Goal: Task Accomplishment & Management: Complete application form

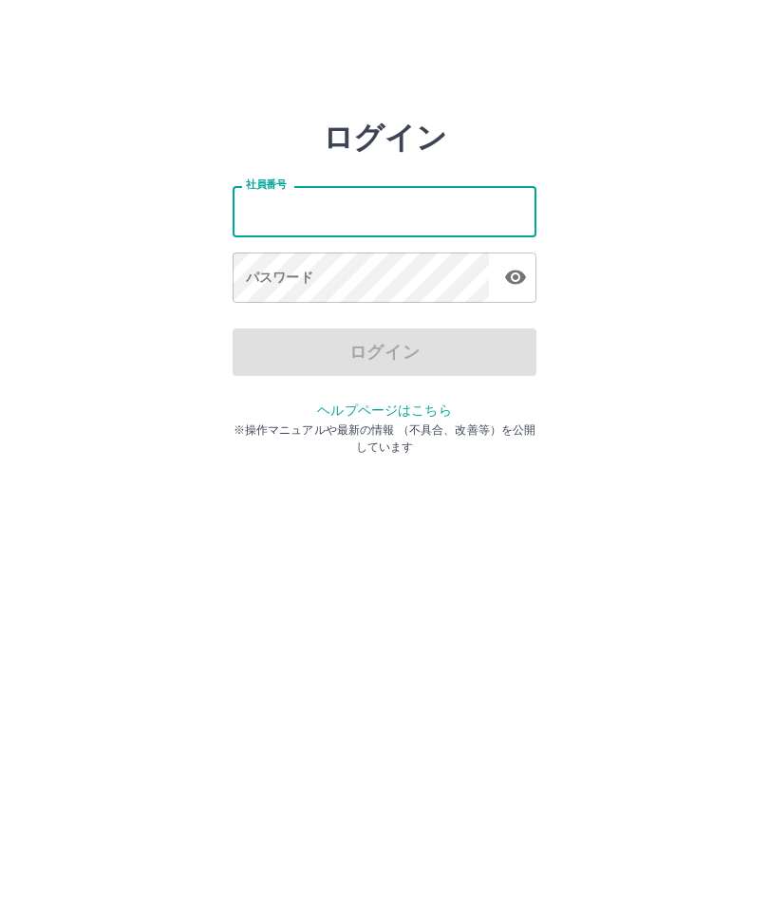
type input "*******"
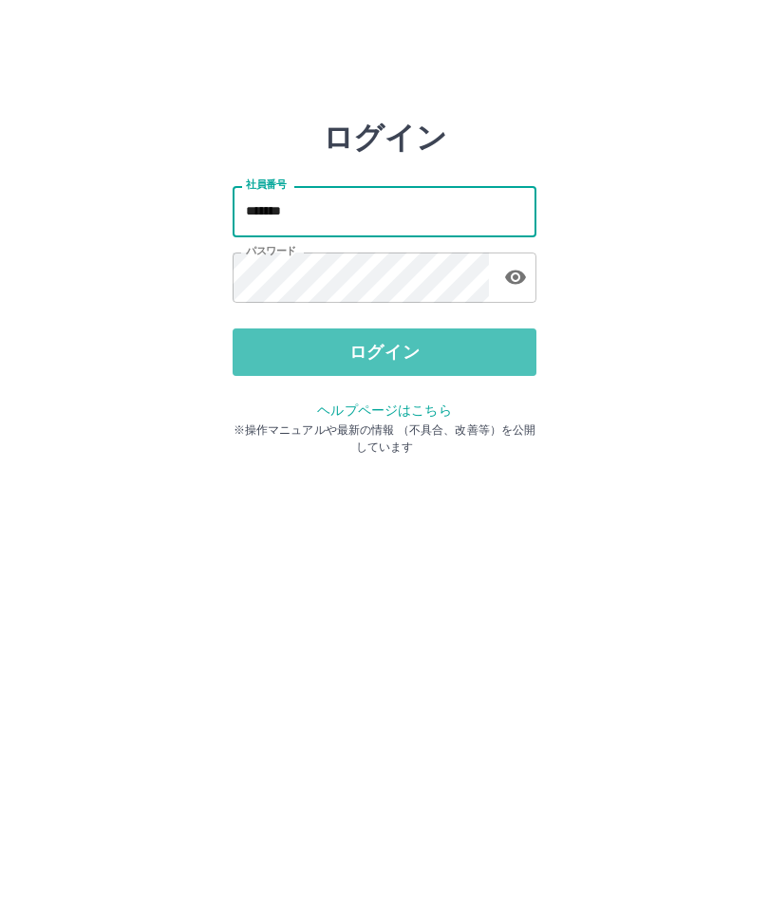
click at [397, 356] on button "ログイン" at bounding box center [385, 352] width 304 height 47
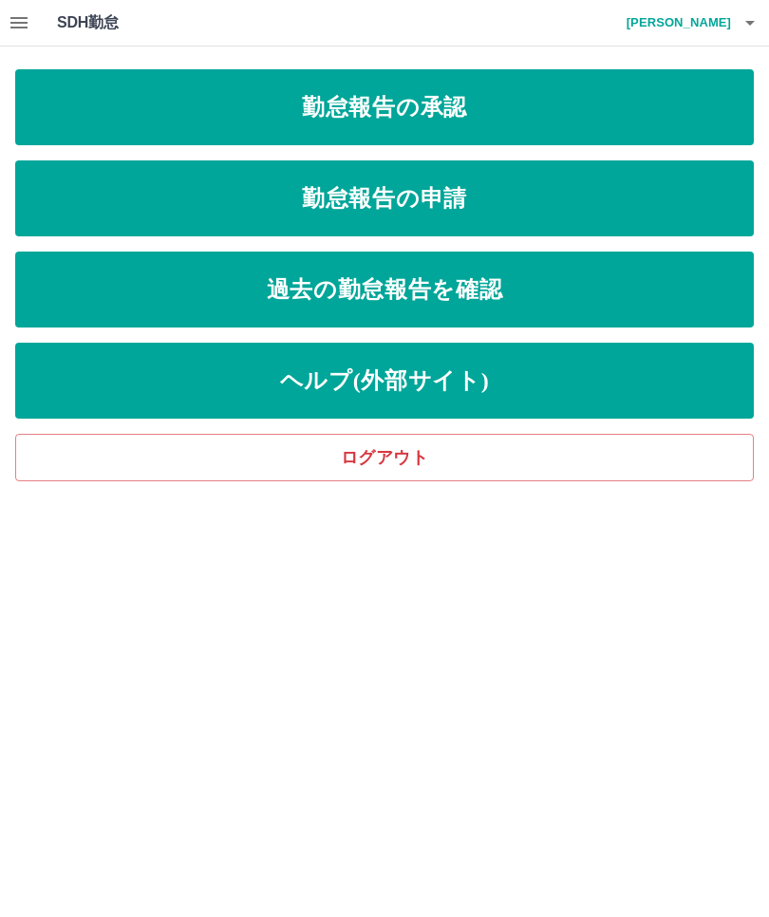
click at [541, 104] on link "勤怠報告の承認" at bounding box center [384, 107] width 739 height 76
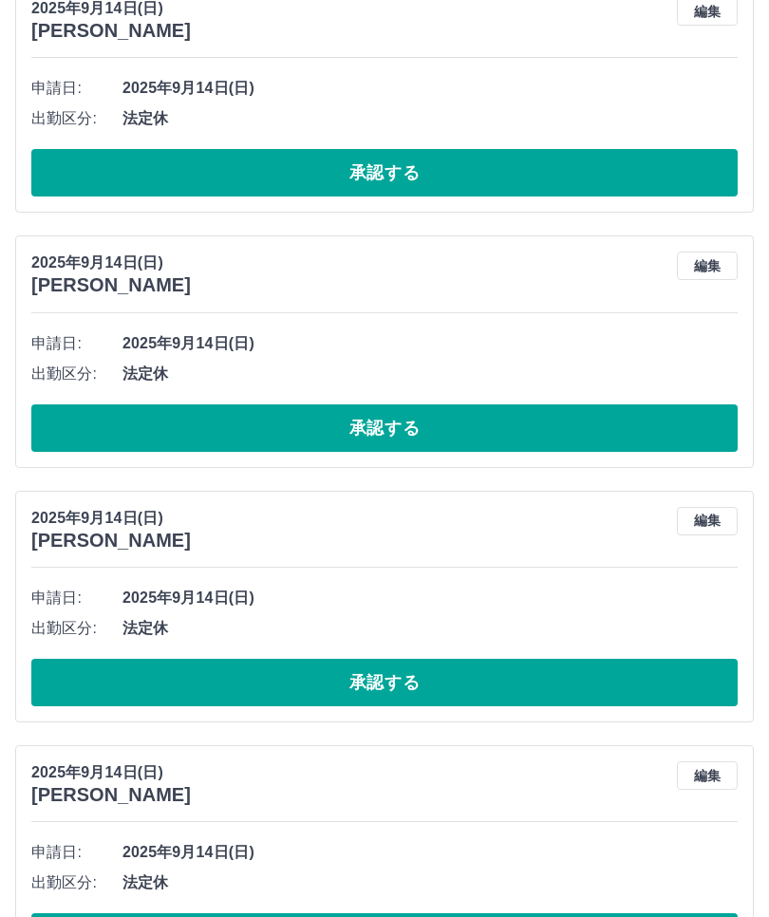
scroll to position [2801, 0]
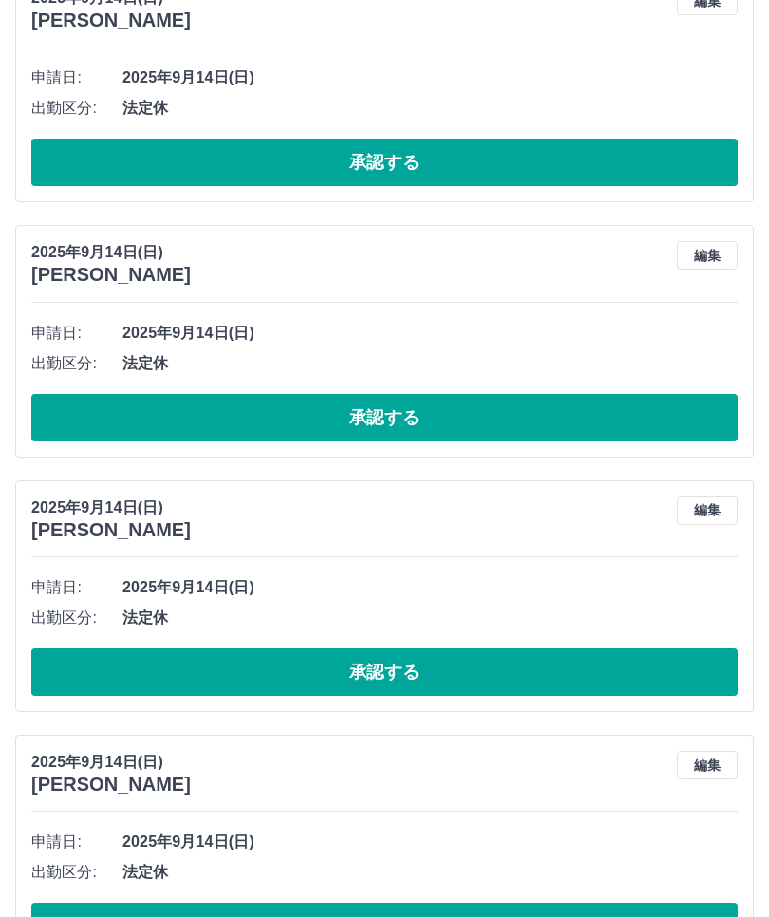
click at [728, 842] on span "2025年9月14日(日)" at bounding box center [429, 842] width 615 height 23
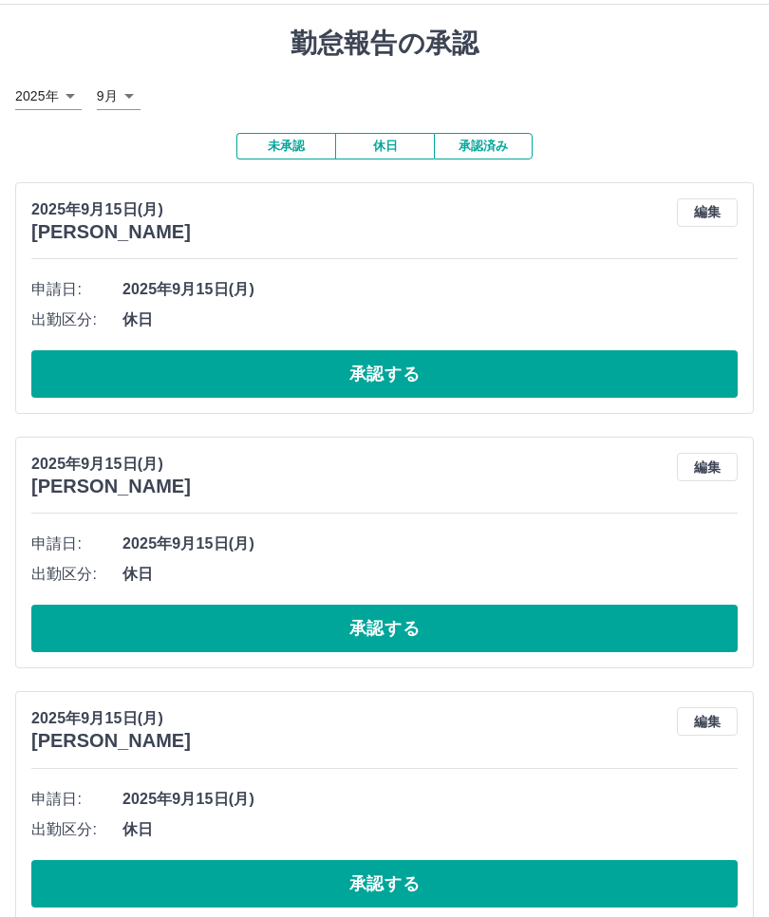
scroll to position [0, 0]
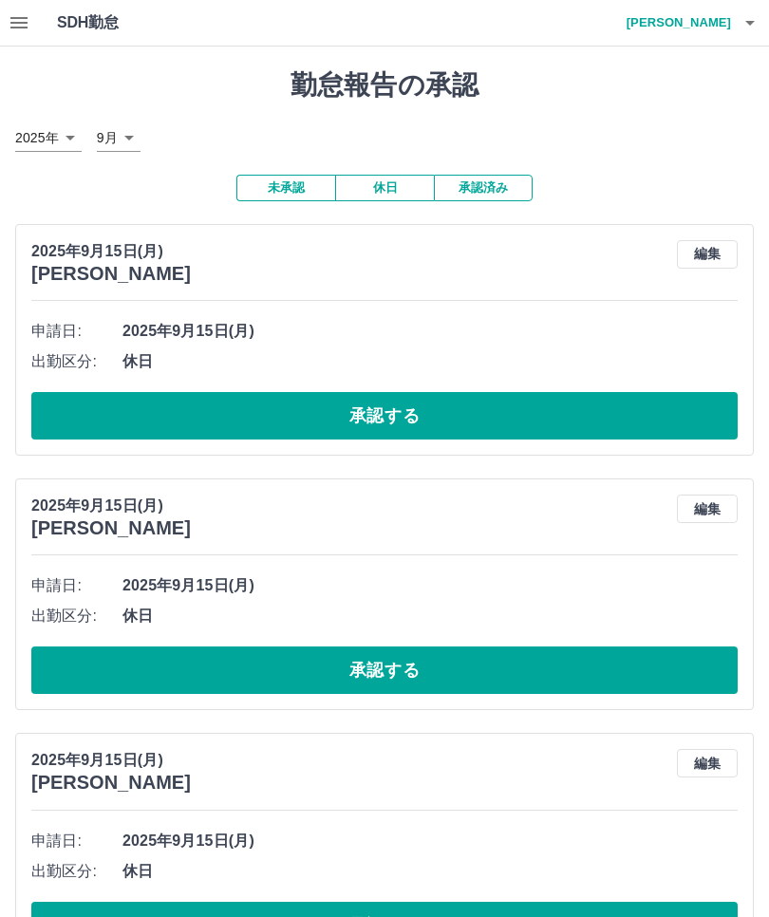
click at [490, 176] on button "承認済み" at bounding box center [483, 188] width 99 height 27
click at [431, 413] on button "承認する" at bounding box center [384, 415] width 706 height 47
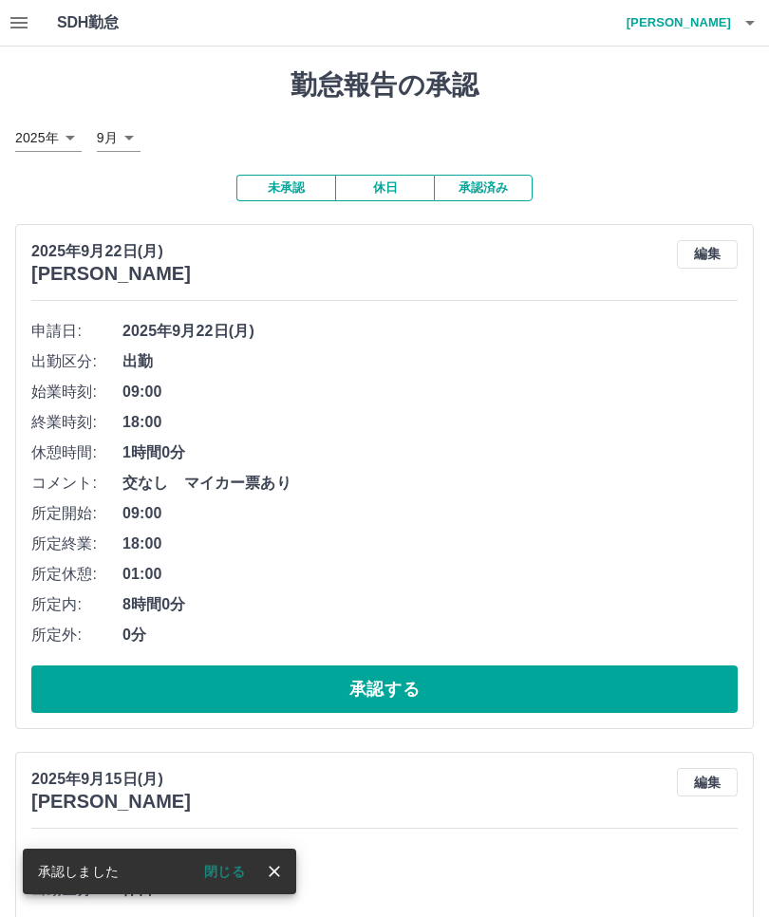
click at [405, 677] on button "承認する" at bounding box center [384, 689] width 706 height 47
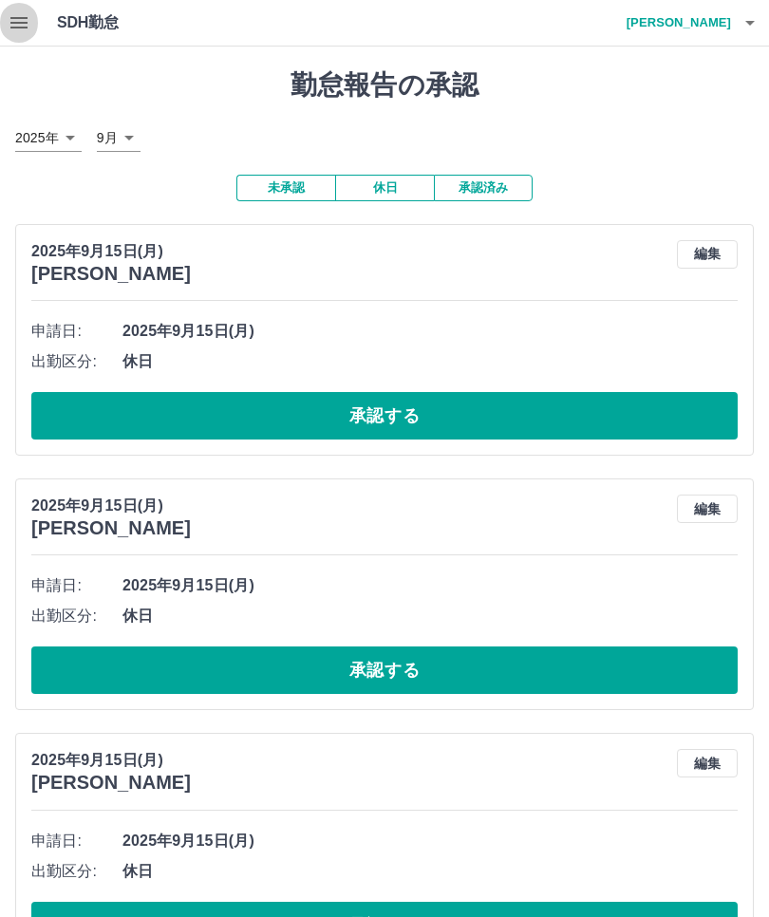
click at [26, 14] on icon "button" at bounding box center [19, 22] width 23 height 23
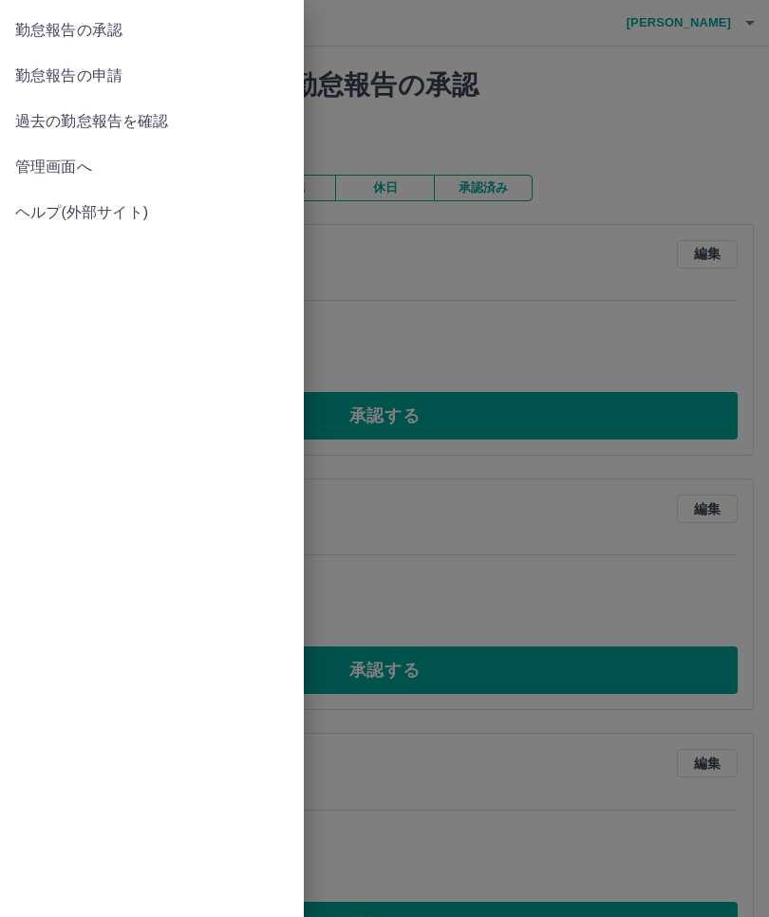
click at [134, 154] on link "管理画面へ" at bounding box center [152, 167] width 304 height 46
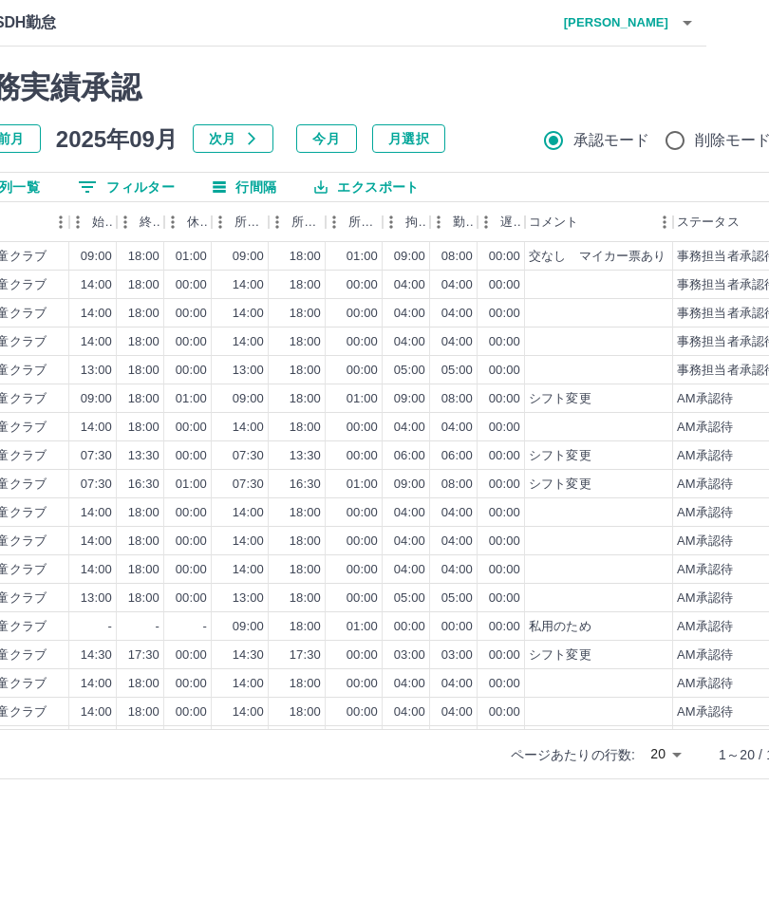
scroll to position [0, 203]
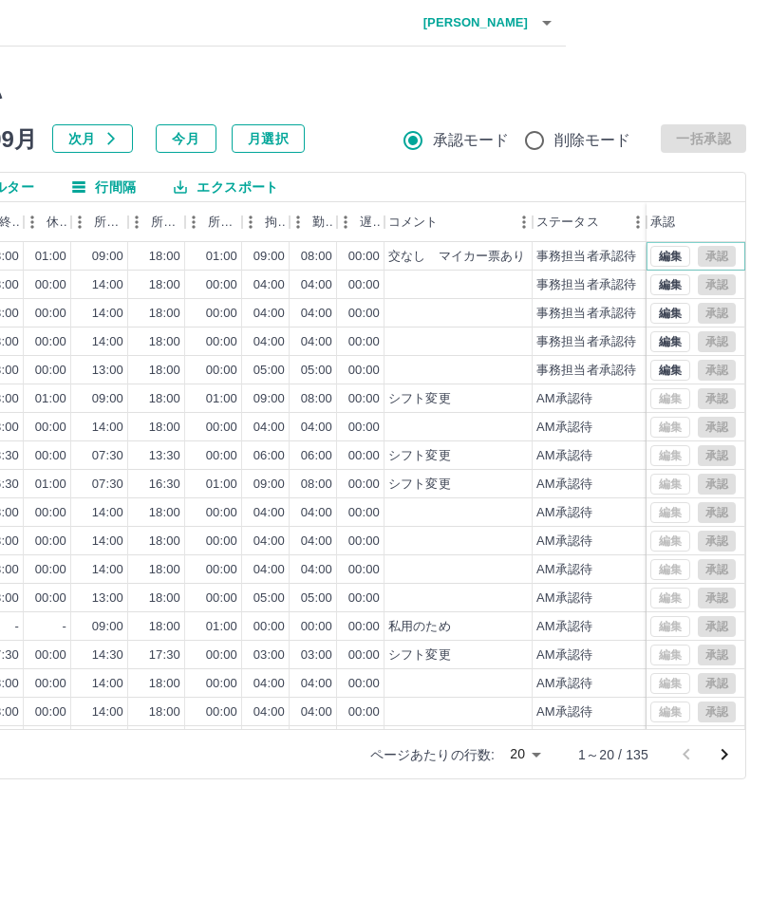
click at [663, 247] on button "編集" at bounding box center [670, 256] width 40 height 21
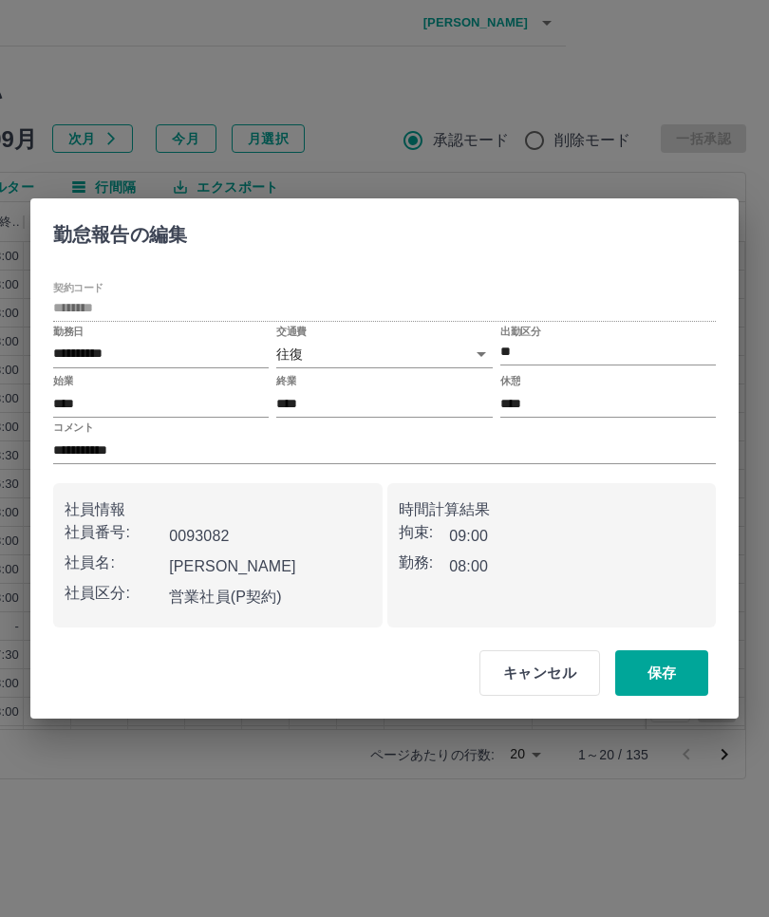
click at [491, 344] on body "SDH勤怠 田爪　陽子 勤務実績承認 前月 2025年09月 次月 今月 月選択 承認モード 削除モード 一括承認 列一覧 0 フィルター 行間隔 エクスポー…" at bounding box center [181, 401] width 769 height 802
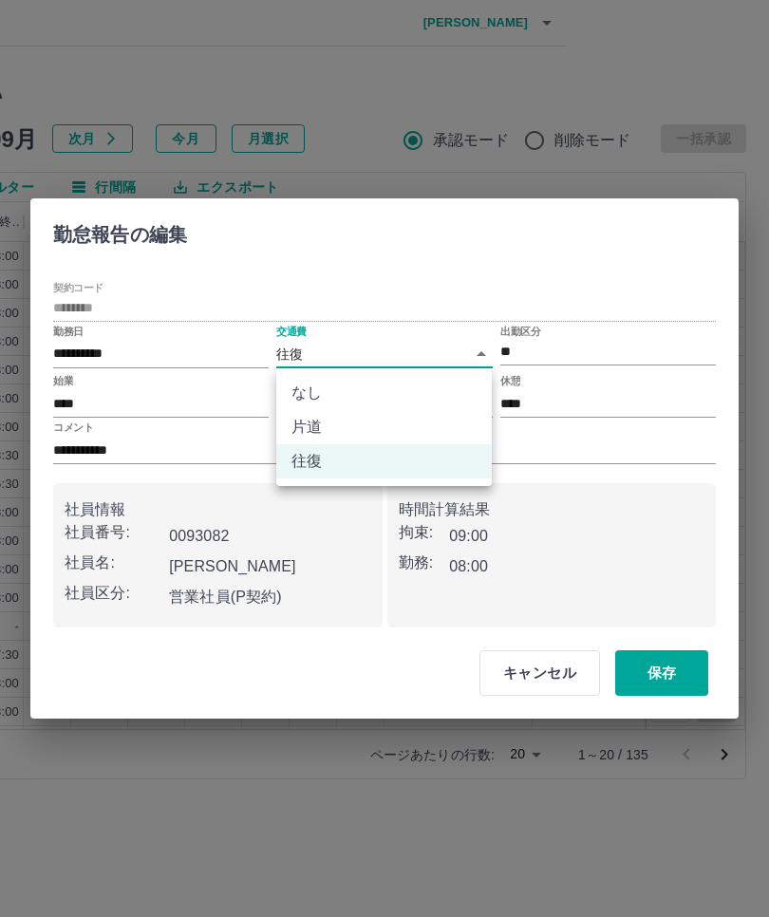
click at [335, 388] on li "なし" at bounding box center [384, 393] width 216 height 34
type input "****"
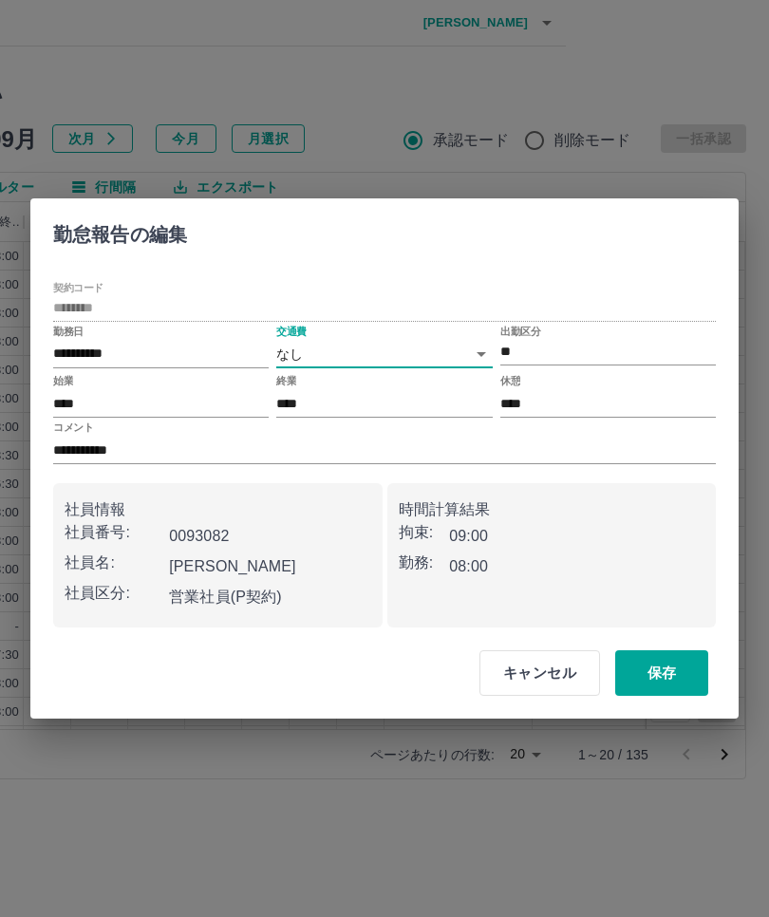
click at [673, 669] on button "保存" at bounding box center [661, 673] width 93 height 46
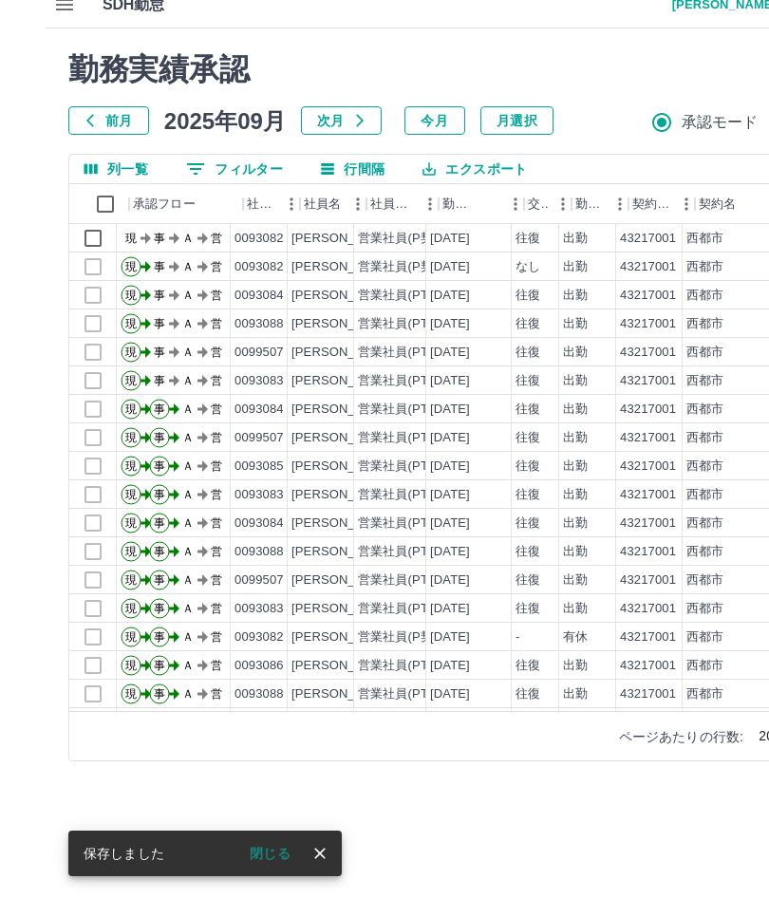
scroll to position [0, 0]
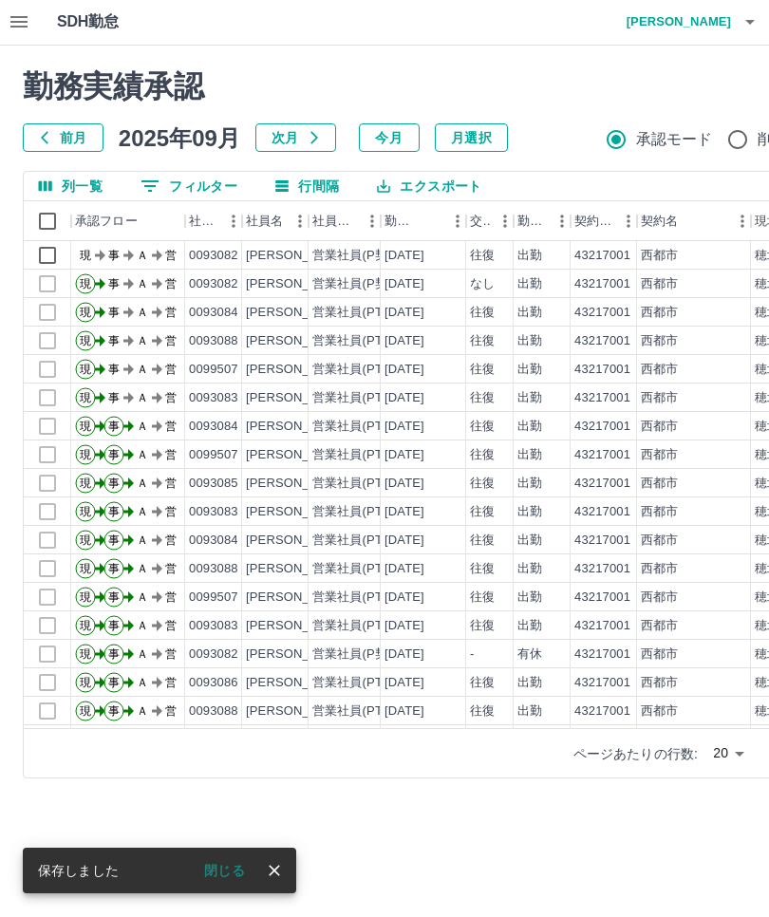
click at [26, 26] on icon "button" at bounding box center [18, 22] width 17 height 11
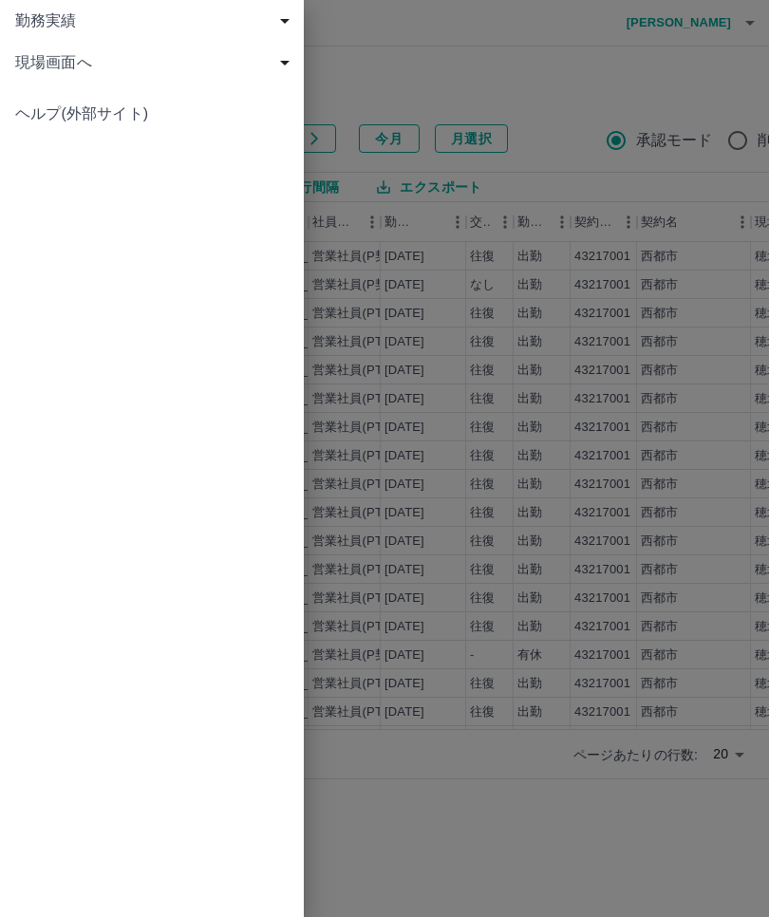
click at [82, 49] on div "現場画面へ" at bounding box center [152, 63] width 304 height 42
click at [68, 94] on span "現場画面へ" at bounding box center [161, 104] width 254 height 23
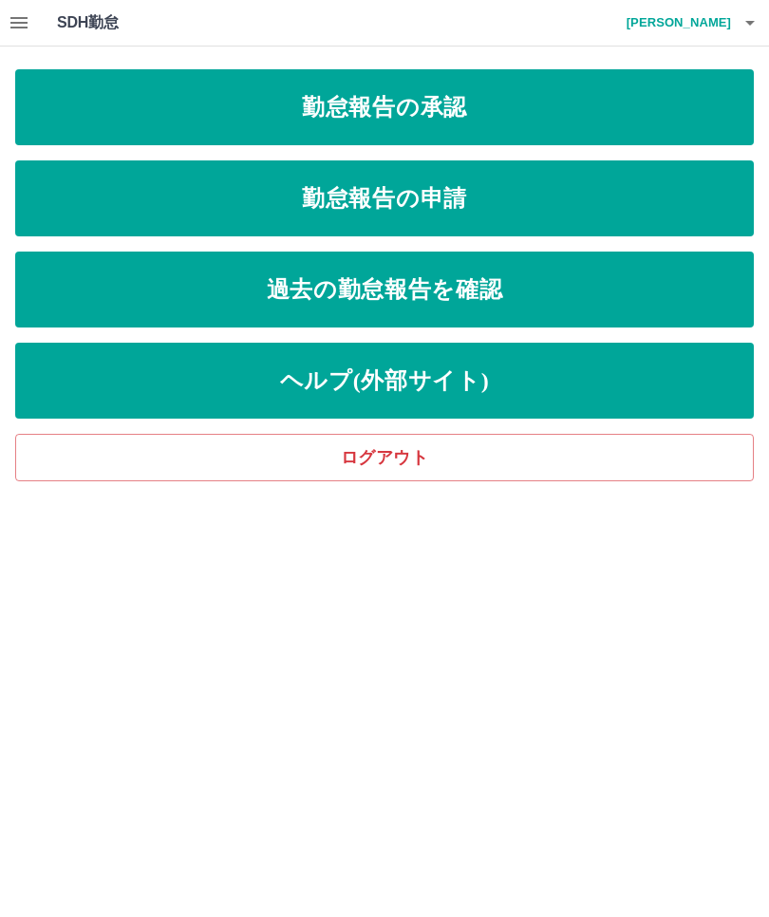
click at [585, 101] on link "勤怠報告の承認" at bounding box center [384, 107] width 739 height 76
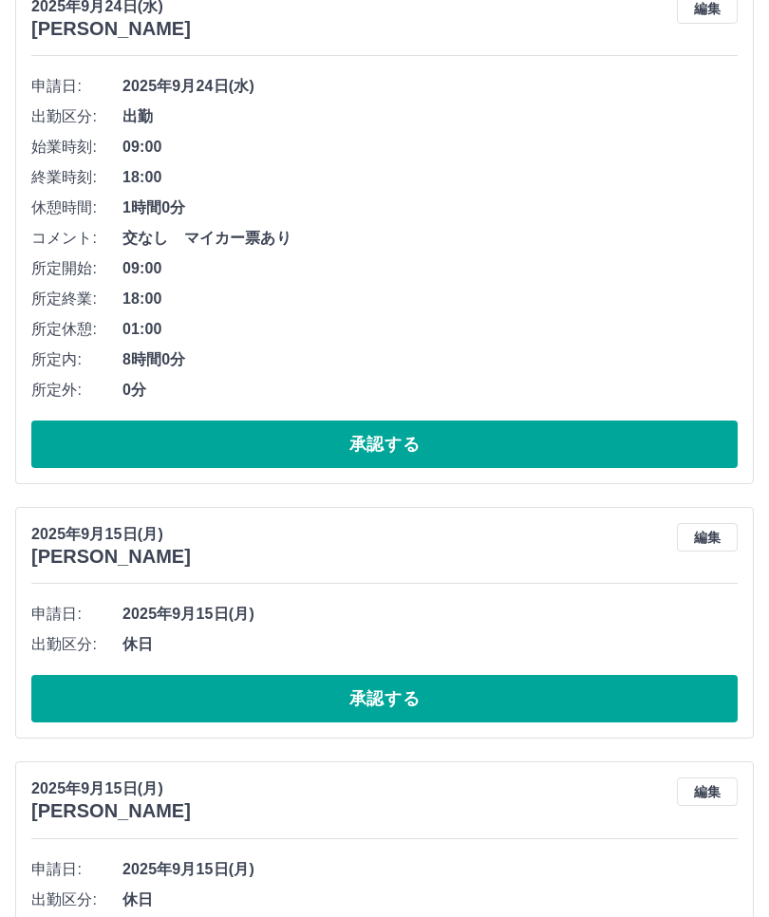
scroll to position [244, 0]
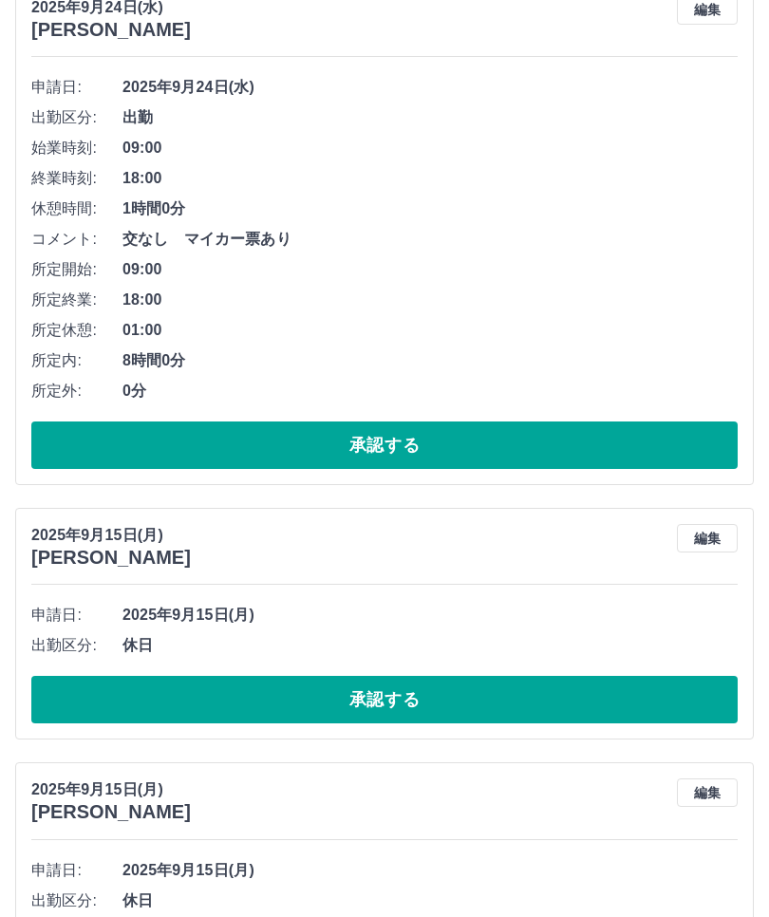
click at [459, 700] on button "承認する" at bounding box center [384, 699] width 706 height 47
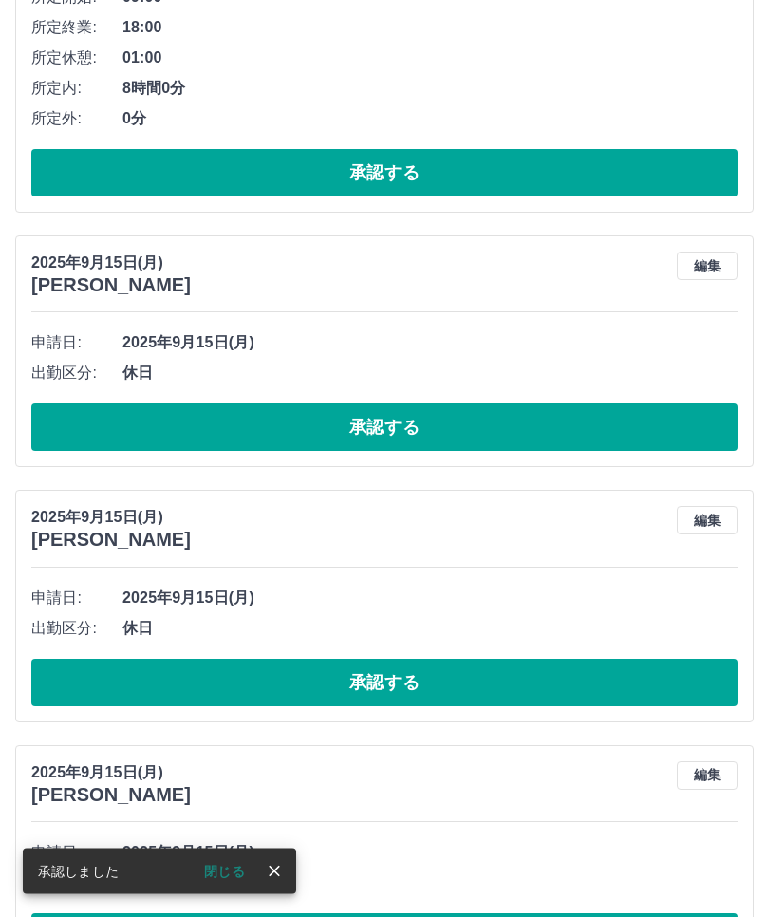
scroll to position [518, 0]
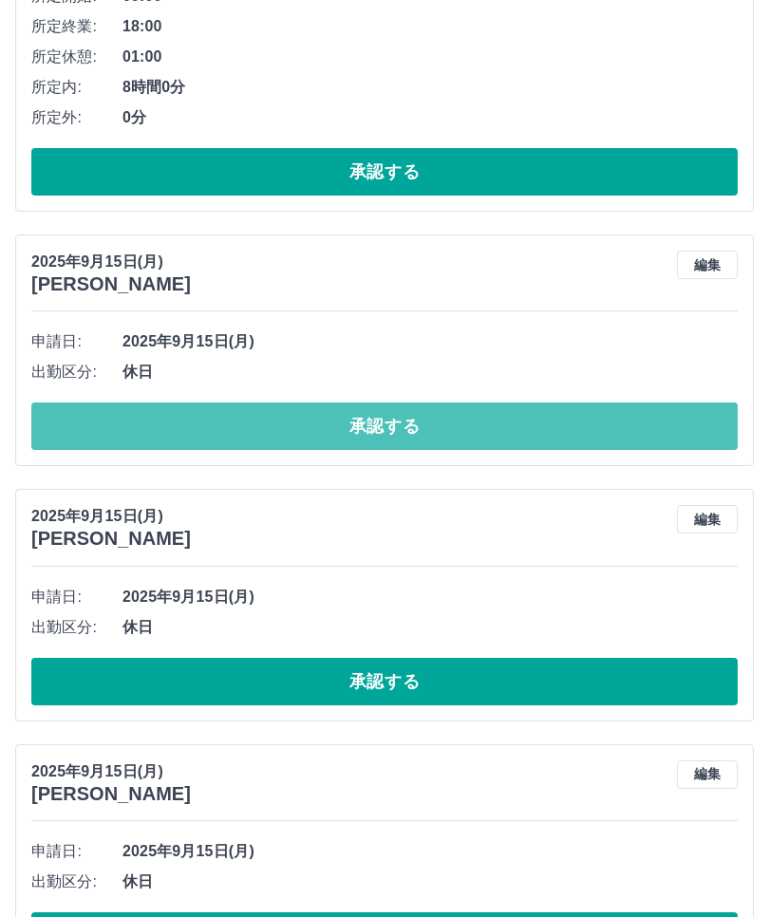
click at [407, 420] on button "承認する" at bounding box center [384, 426] width 706 height 47
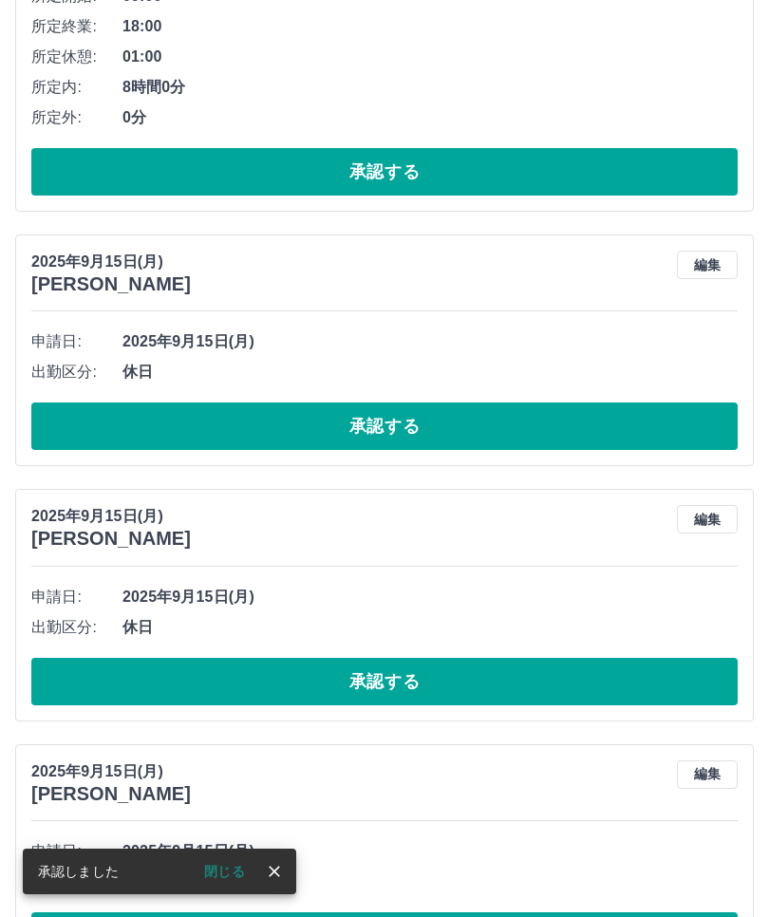
click at [416, 421] on button "承認する" at bounding box center [384, 426] width 706 height 47
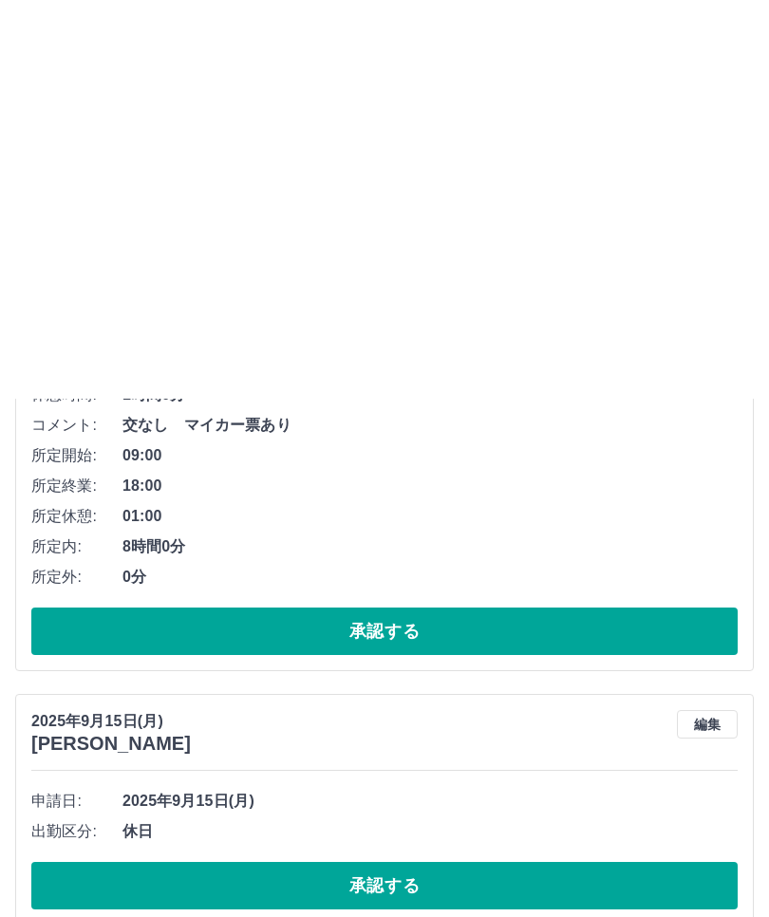
scroll to position [0, 0]
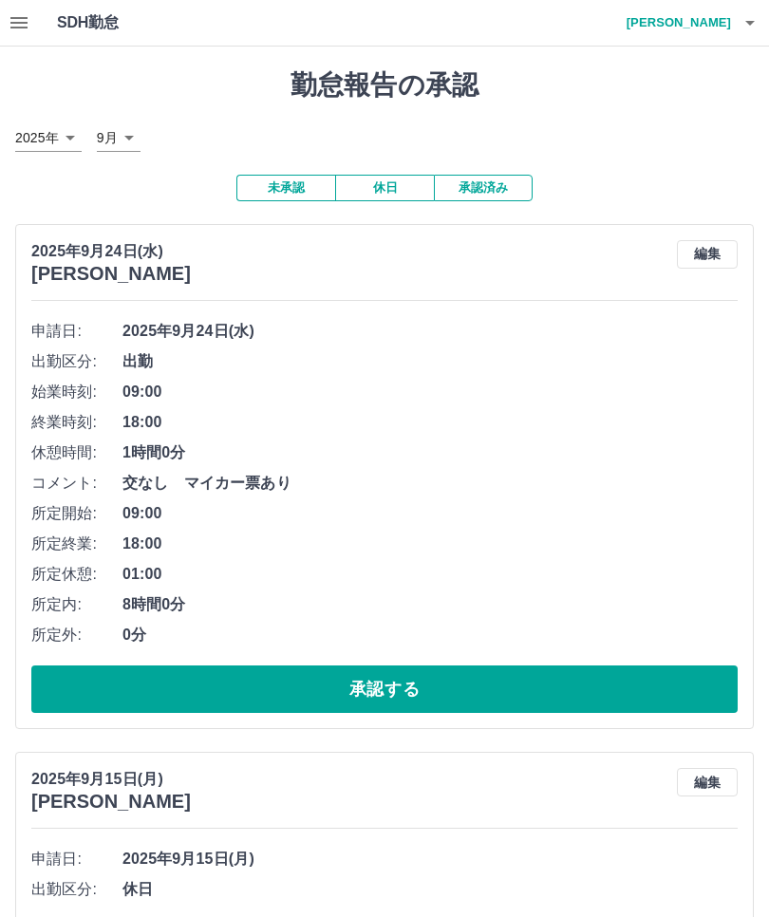
click at [758, 12] on icon "button" at bounding box center [750, 22] width 23 height 23
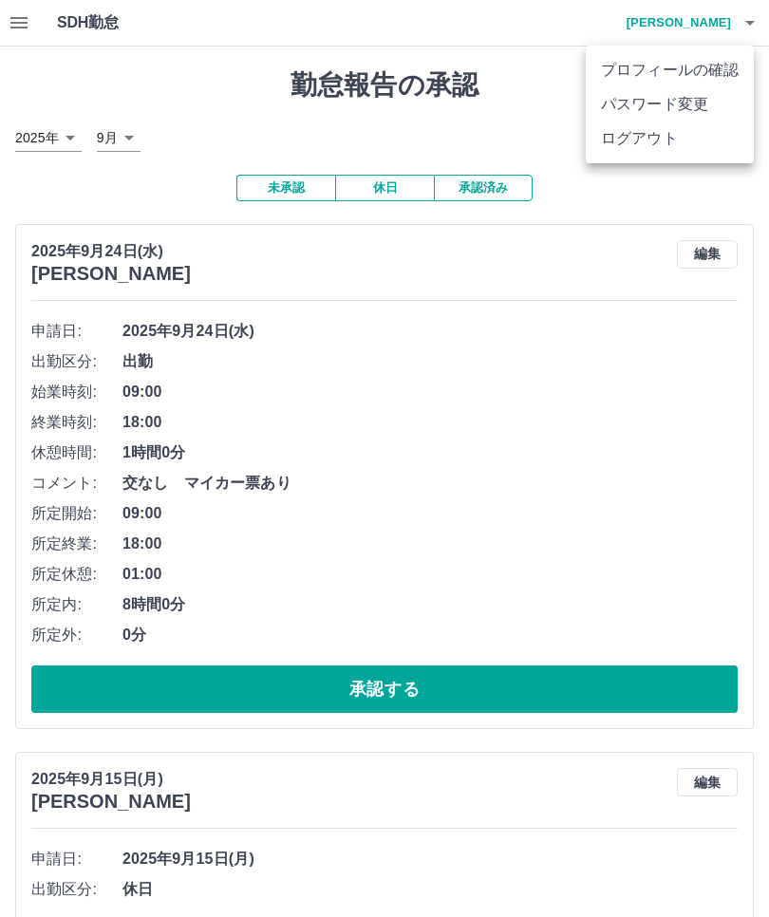
click at [494, 459] on div at bounding box center [384, 458] width 769 height 917
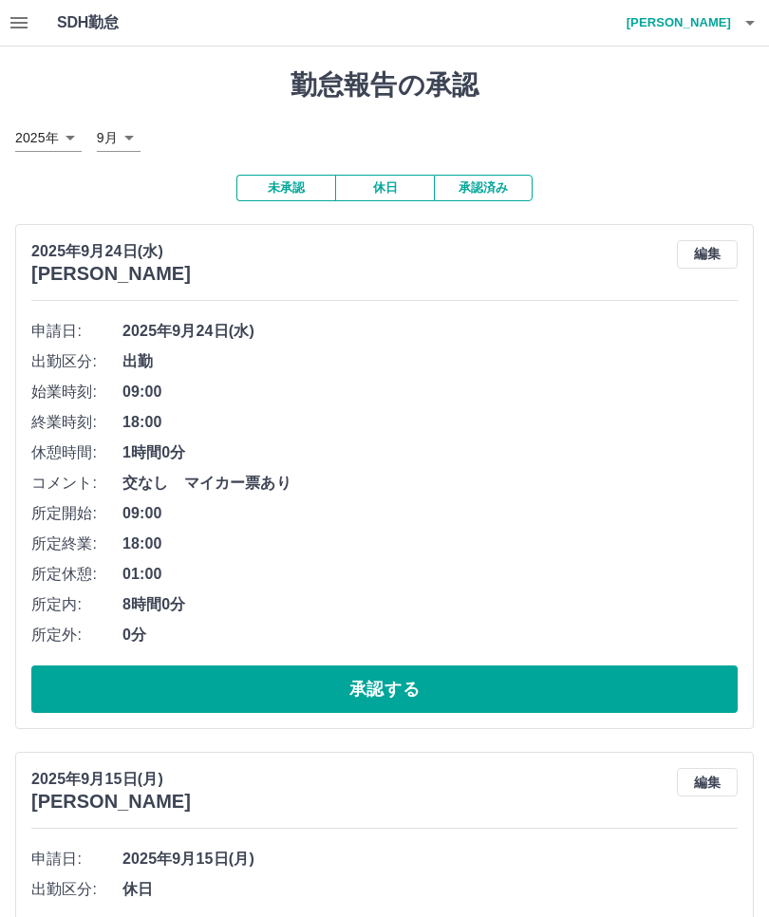
click at [416, 482] on span "交なし　マイカー票あり" at bounding box center [429, 483] width 615 height 23
click at [274, 184] on button "未承認" at bounding box center [285, 188] width 99 height 27
click at [738, 22] on button "button" at bounding box center [750, 23] width 38 height 46
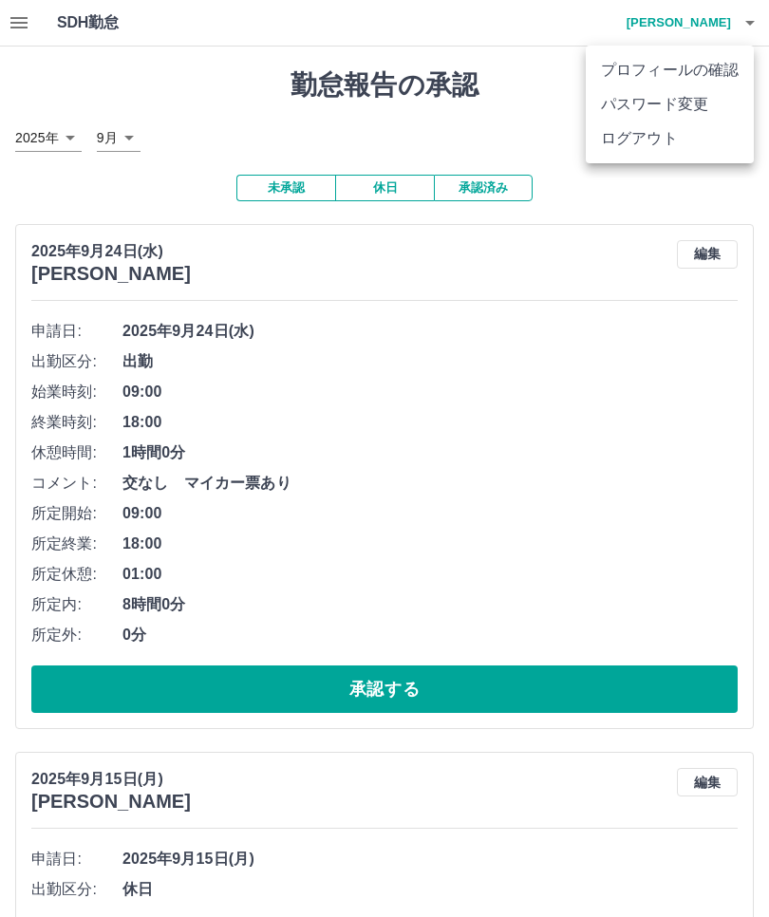
click at [668, 137] on li "ログアウト" at bounding box center [670, 139] width 168 height 34
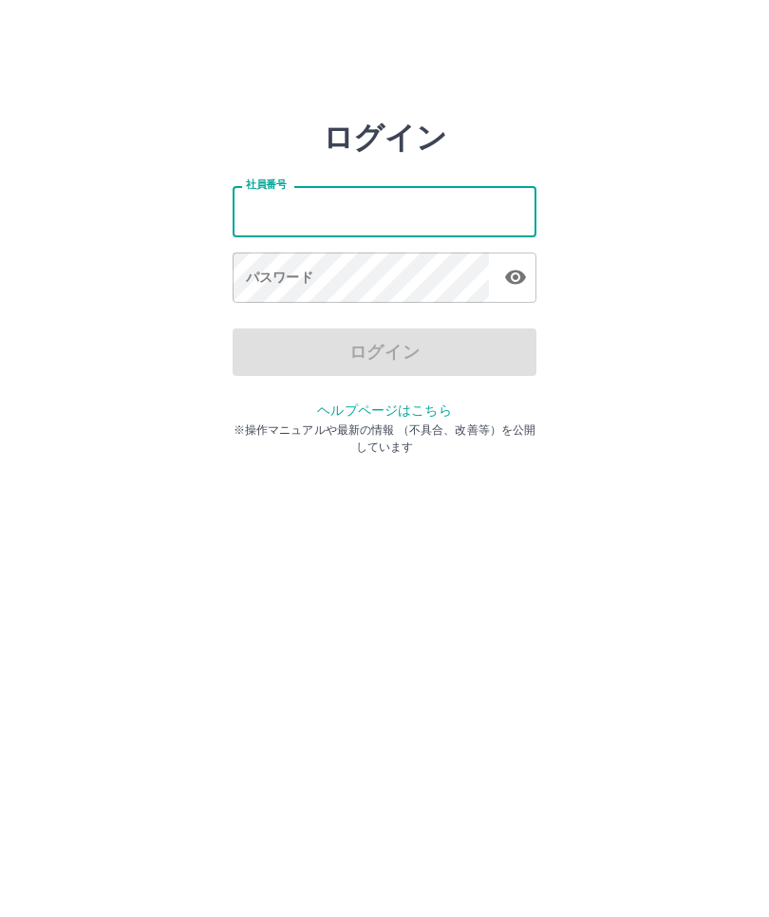
type input "*******"
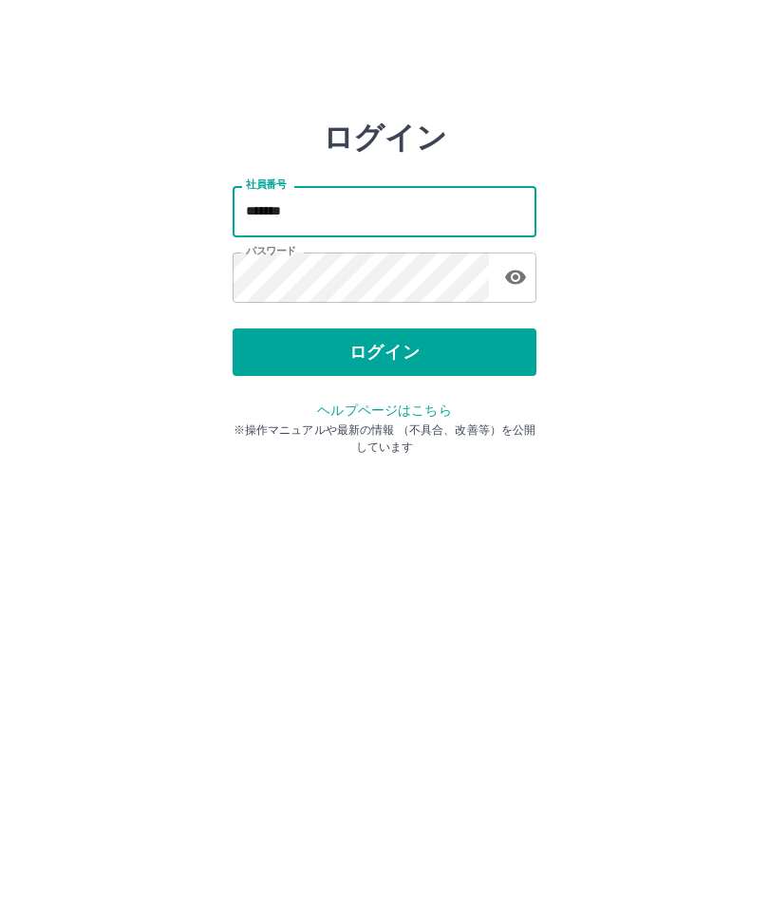
click at [417, 351] on button "ログイン" at bounding box center [385, 352] width 304 height 47
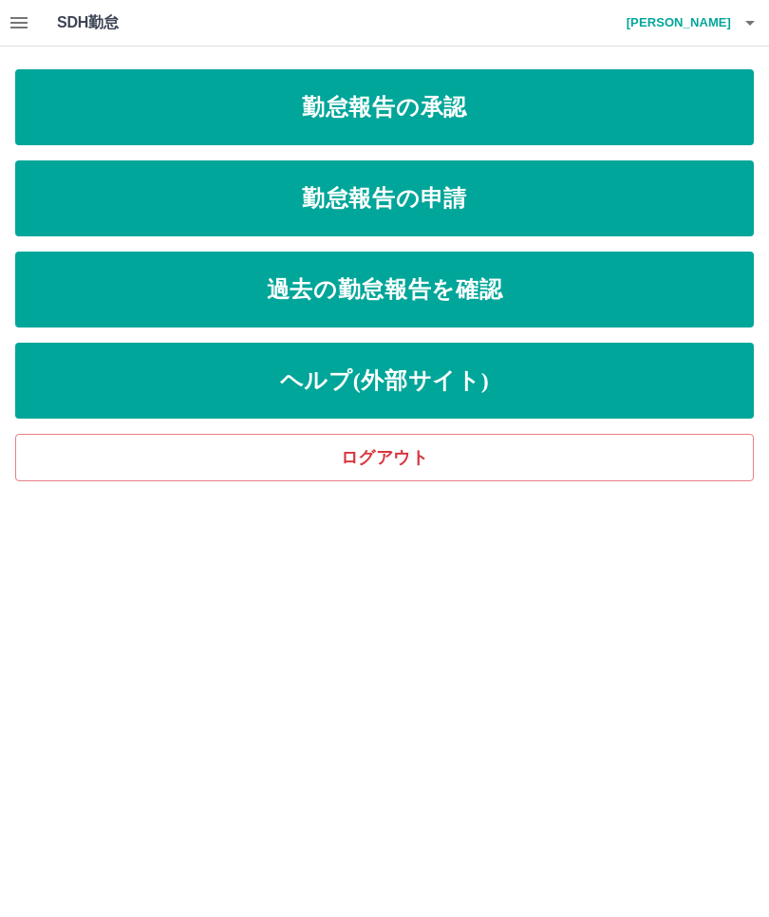
click at [526, 199] on link "勤怠報告の申請" at bounding box center [384, 198] width 739 height 76
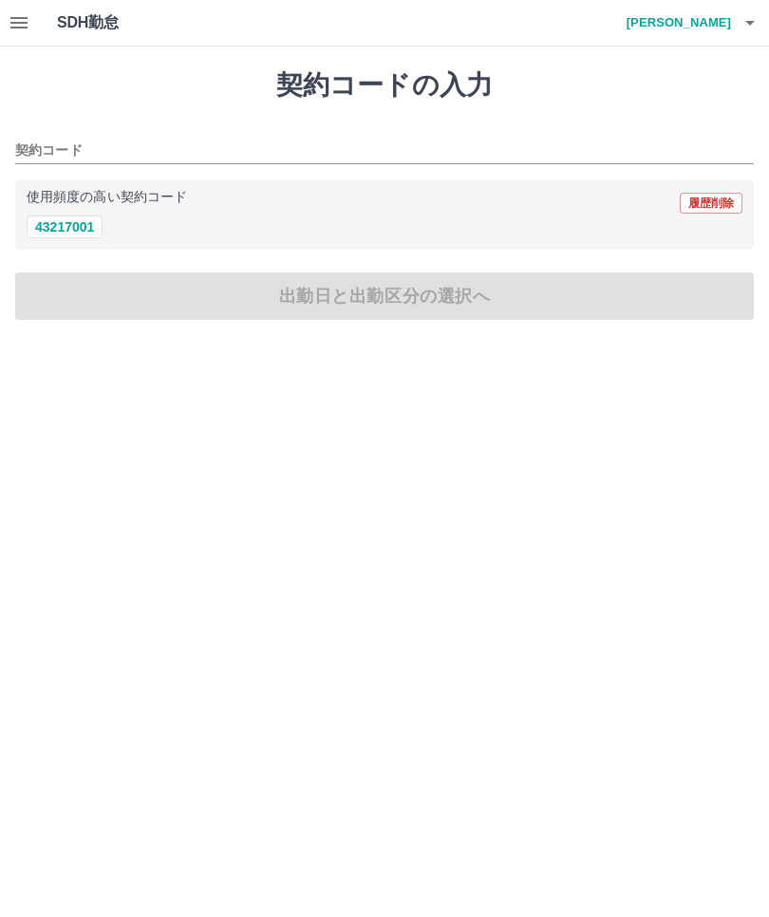
click at [61, 219] on button "43217001" at bounding box center [65, 227] width 76 height 23
type input "********"
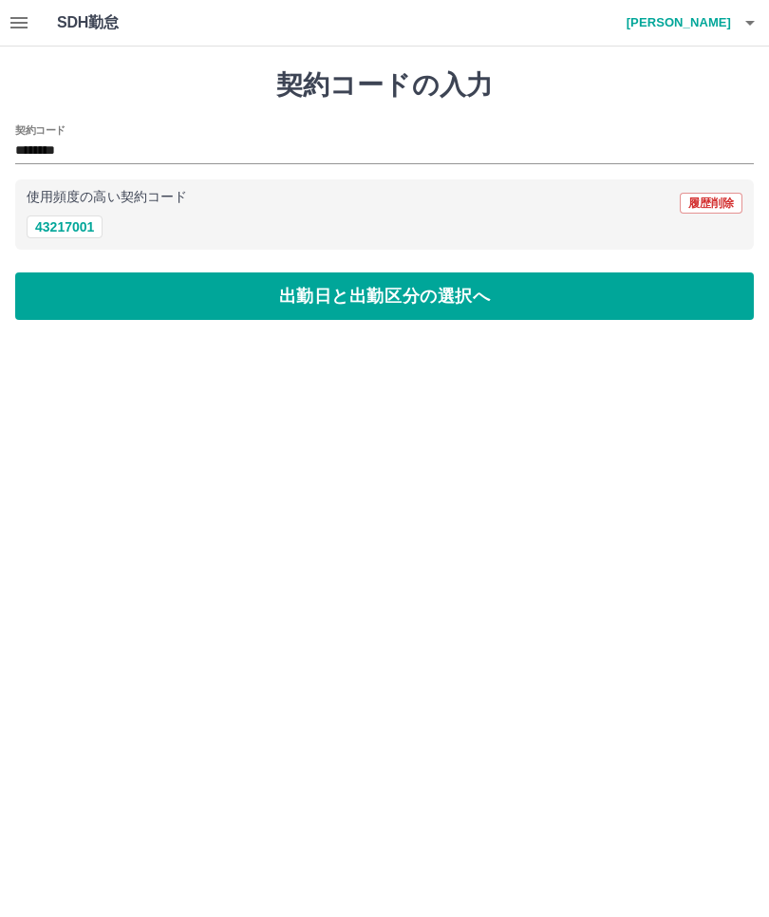
click at [414, 301] on button "出勤日と出勤区分の選択へ" at bounding box center [384, 296] width 739 height 47
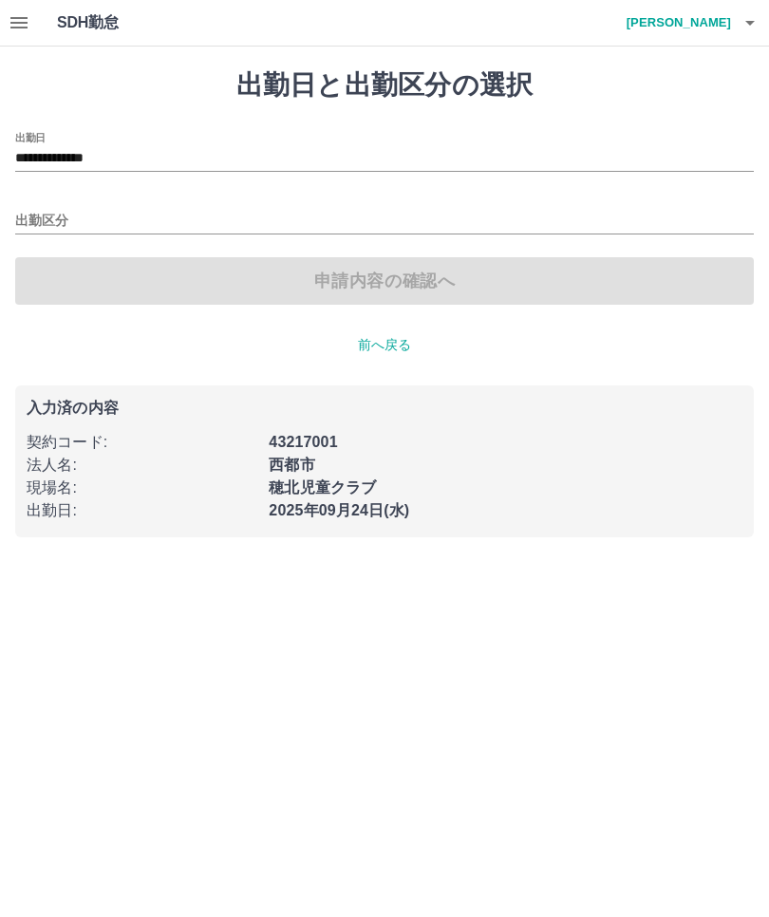
click at [47, 210] on input "出勤区分" at bounding box center [384, 222] width 739 height 24
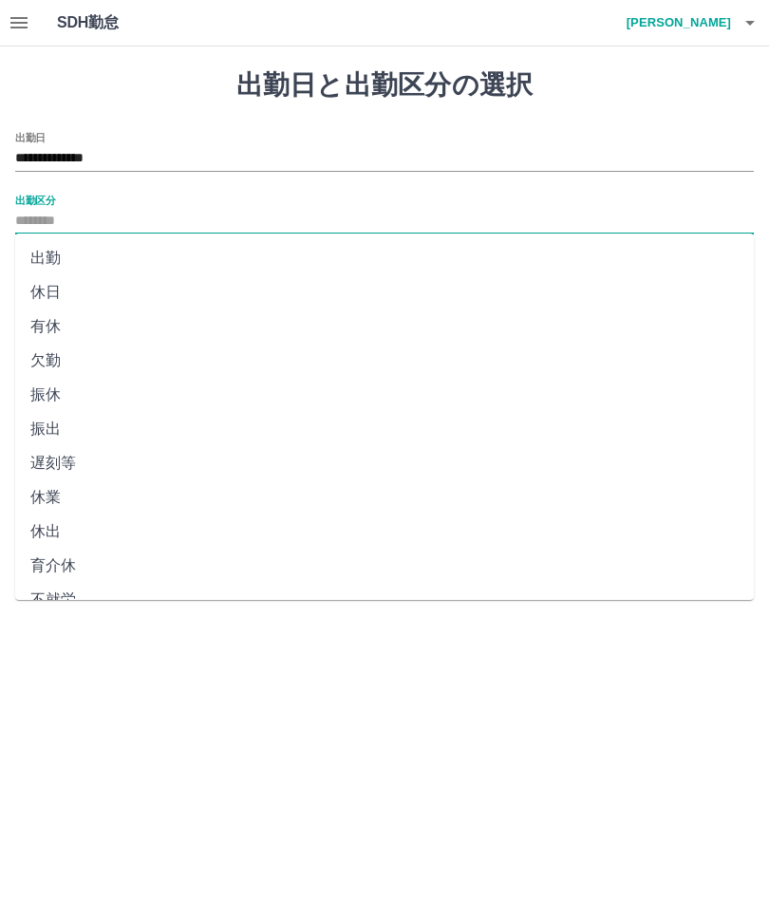
click at [47, 254] on li "出勤" at bounding box center [384, 258] width 739 height 34
type input "**"
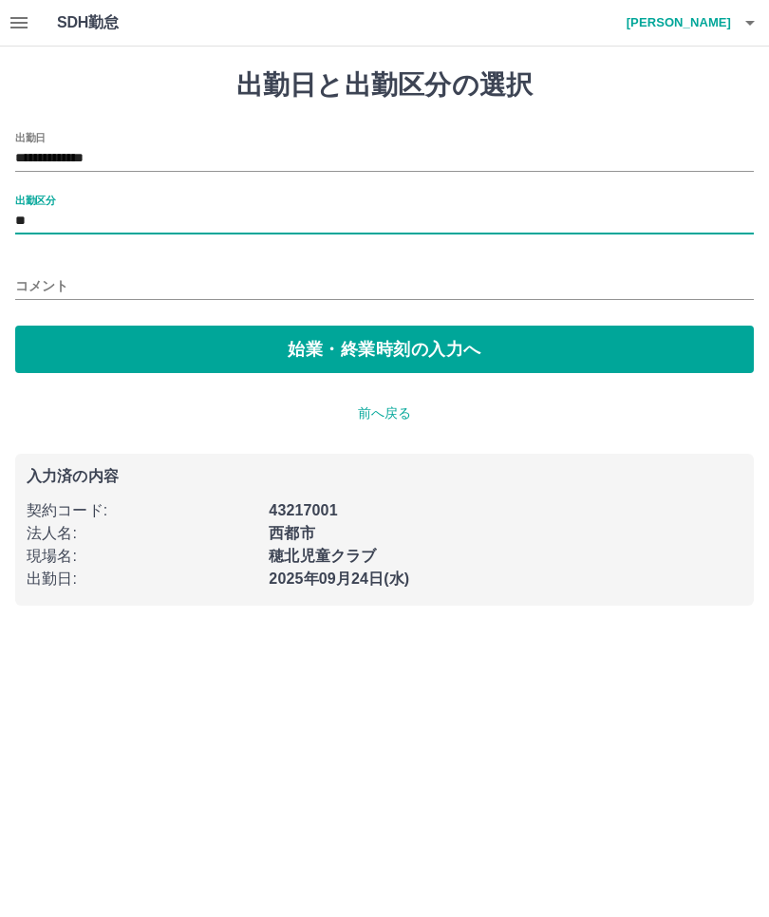
click at [452, 358] on button "始業・終業時刻の入力へ" at bounding box center [384, 349] width 739 height 47
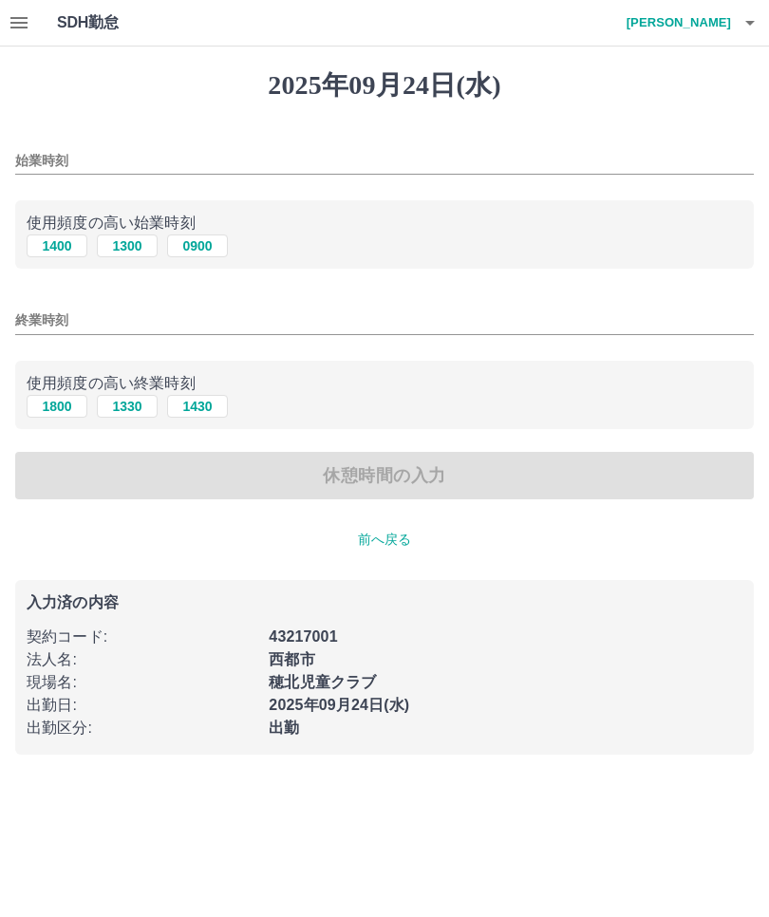
click at [123, 241] on button "1300" at bounding box center [127, 246] width 61 height 23
type input "****"
click at [61, 408] on button "1800" at bounding box center [57, 406] width 61 height 23
type input "****"
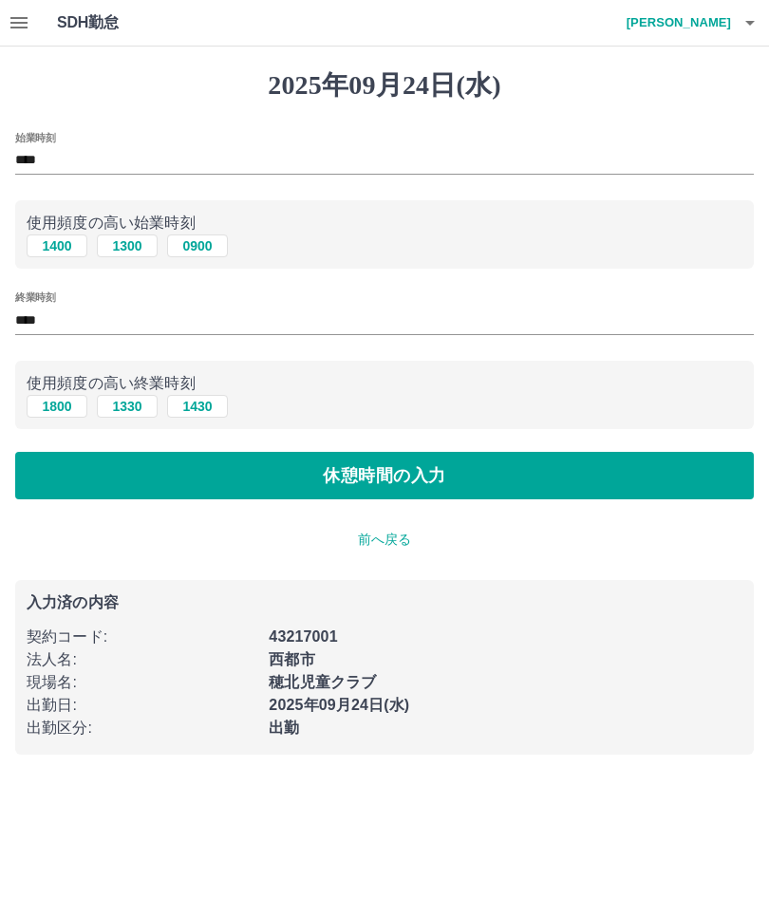
click at [411, 487] on button "休憩時間の入力" at bounding box center [384, 475] width 739 height 47
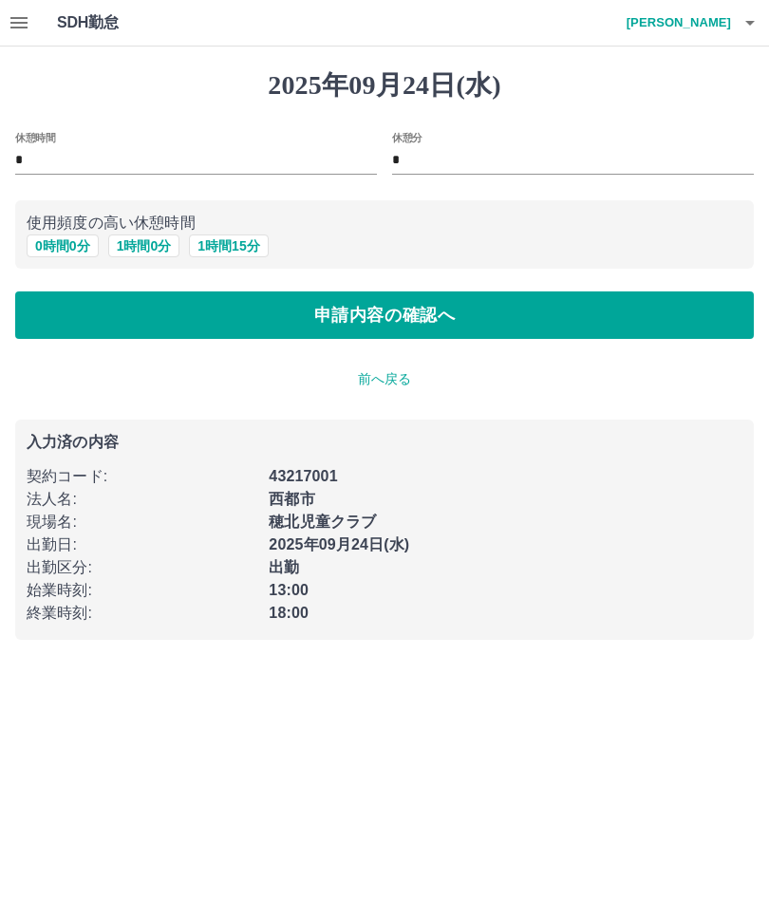
click at [379, 329] on button "申請内容の確認へ" at bounding box center [384, 315] width 739 height 47
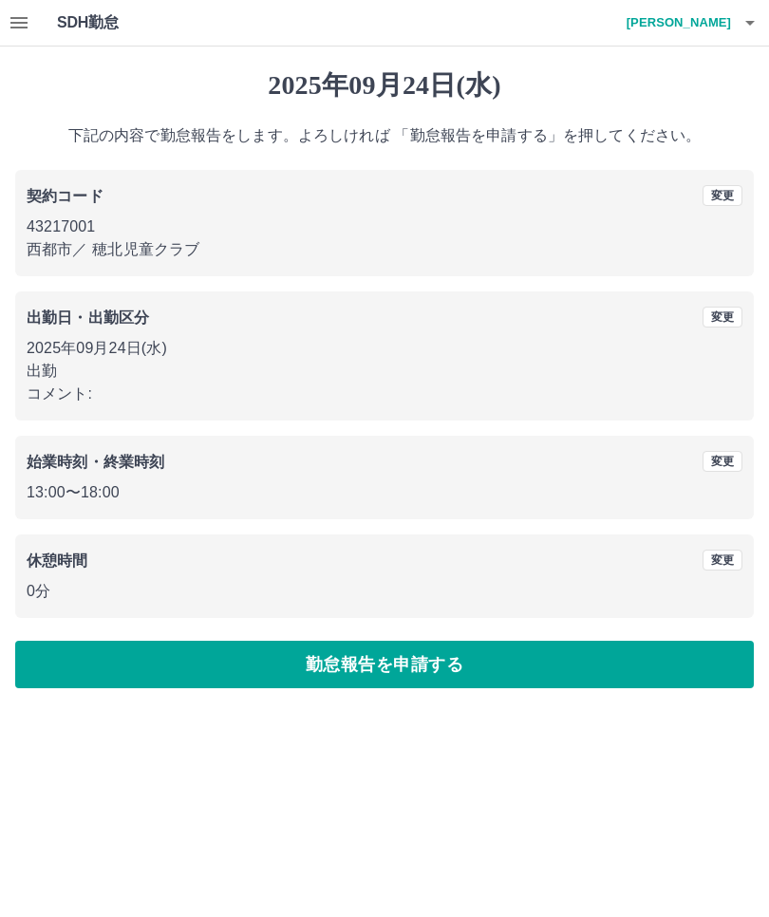
click at [430, 665] on button "勤怠報告を申請する" at bounding box center [384, 664] width 739 height 47
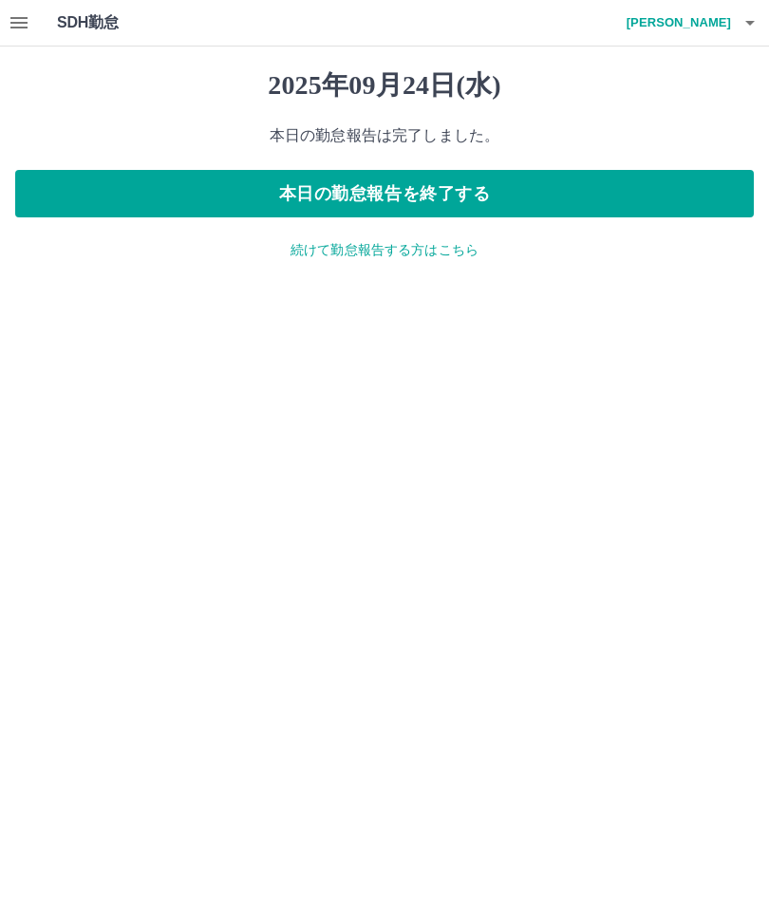
click at [431, 185] on button "本日の勤怠報告を終了する" at bounding box center [384, 193] width 739 height 47
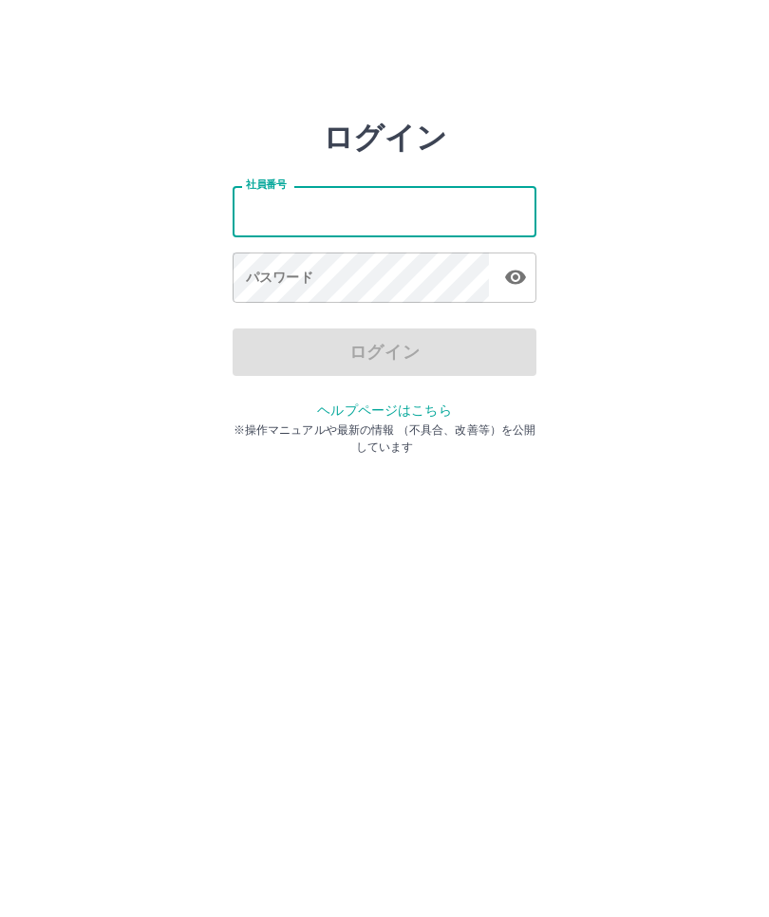
click at [318, 205] on input "社員番号" at bounding box center [385, 211] width 304 height 50
click at [331, 204] on input "社員番号" at bounding box center [385, 211] width 304 height 50
click at [302, 210] on input "社員番号" at bounding box center [385, 211] width 304 height 50
click at [354, 203] on input "社員番号" at bounding box center [385, 211] width 304 height 50
type input "*******"
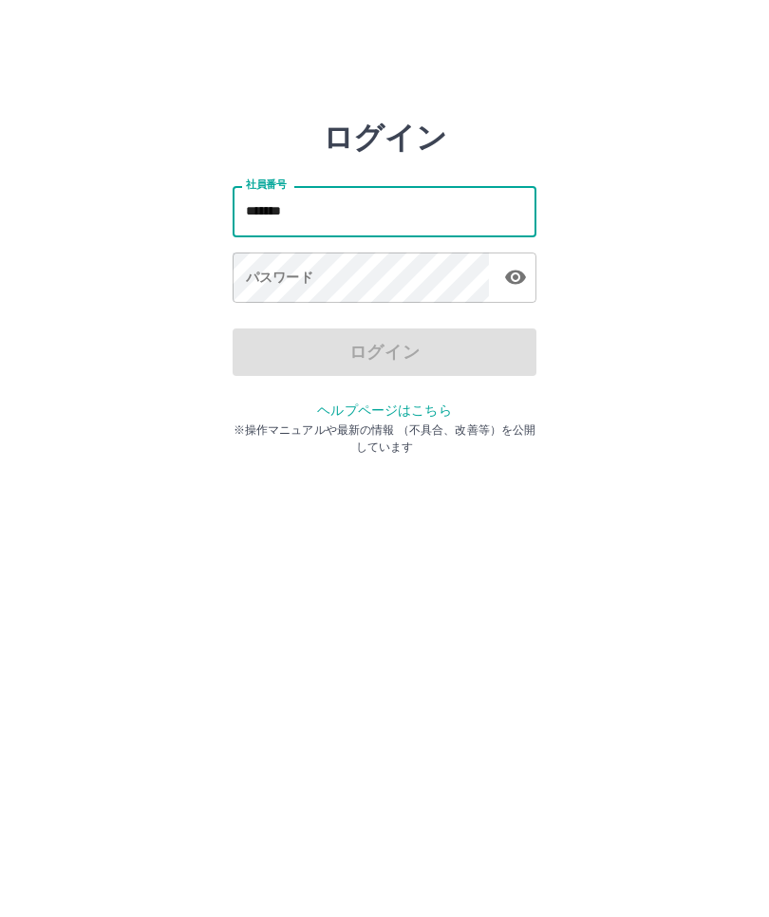
click at [292, 273] on div "パスワード パスワード" at bounding box center [385, 279] width 304 height 53
click at [311, 279] on div "パスワード パスワード" at bounding box center [385, 279] width 304 height 53
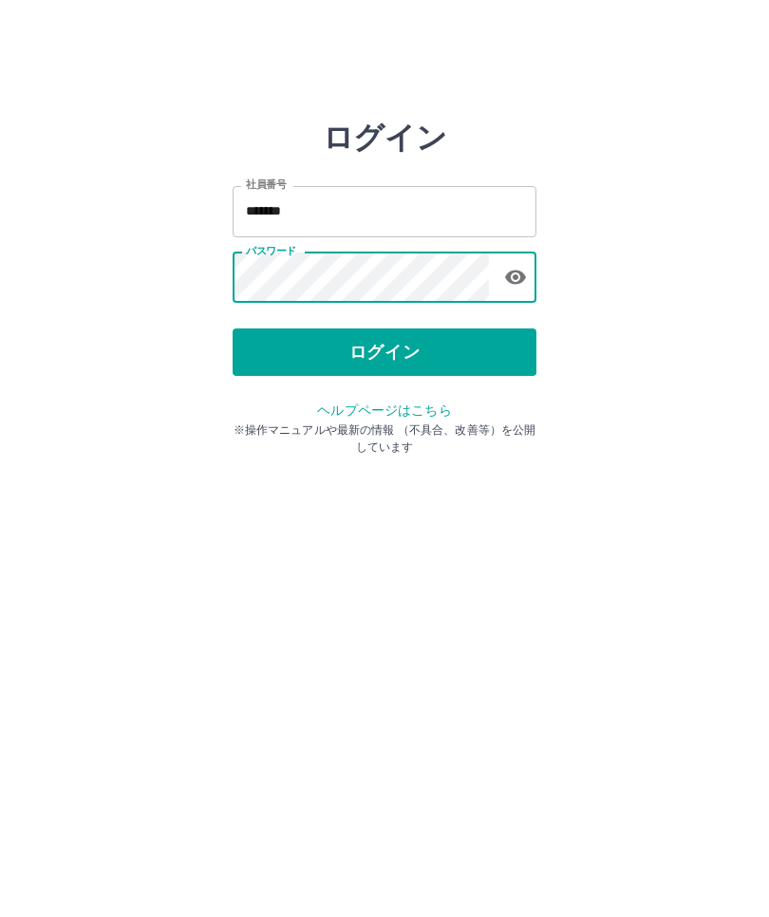
click at [347, 348] on button "ログイン" at bounding box center [385, 352] width 304 height 47
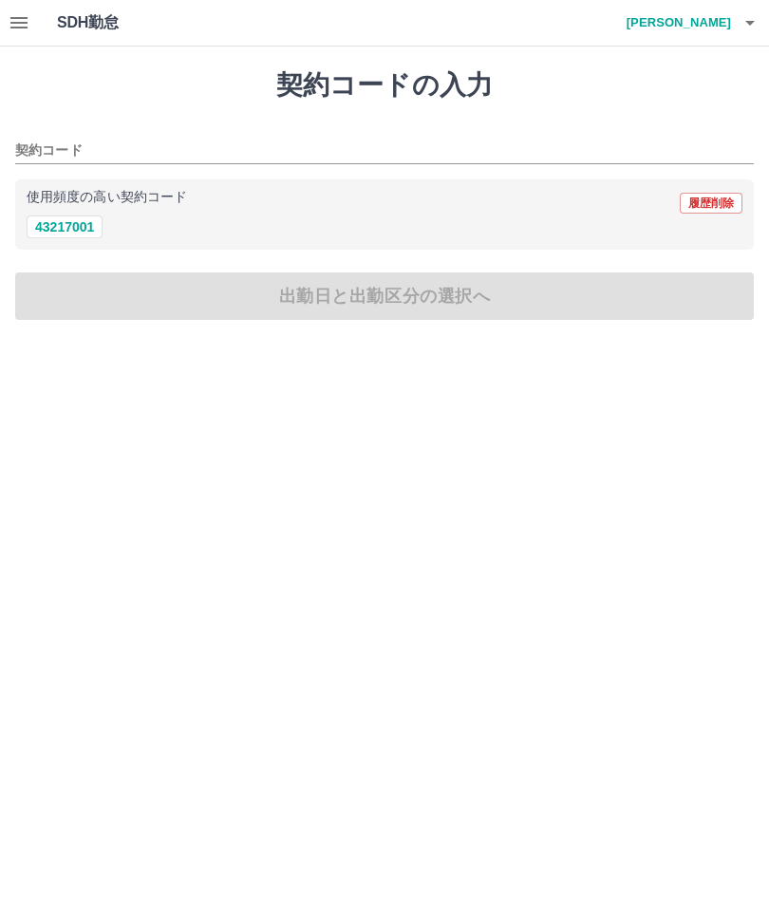
click at [191, 127] on div "契約コード" at bounding box center [384, 144] width 739 height 40
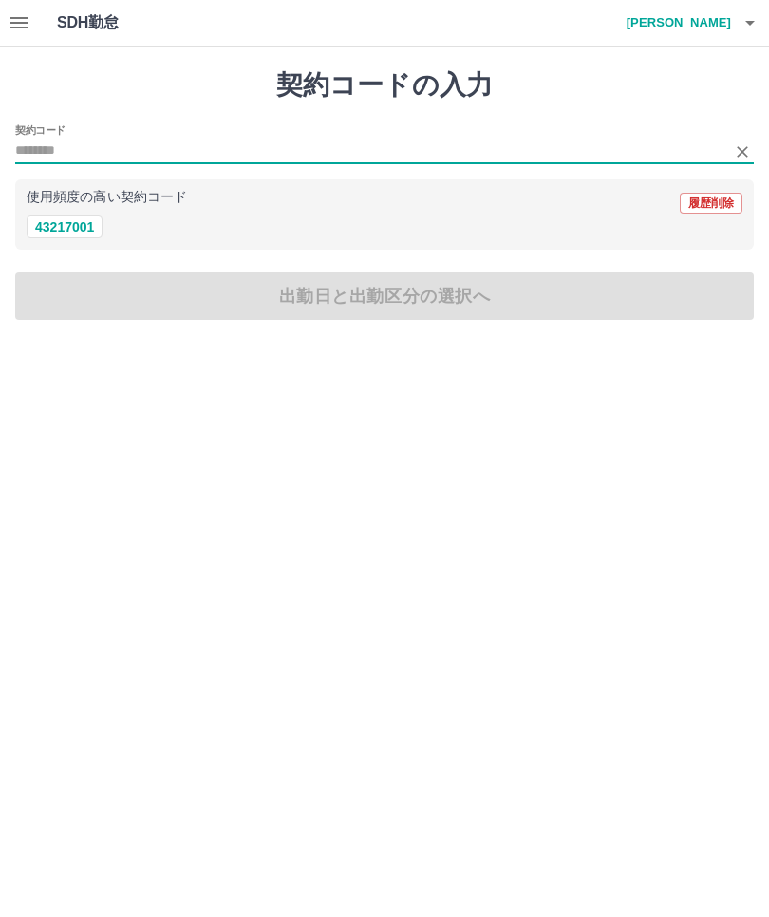
click at [58, 235] on button "43217001" at bounding box center [65, 227] width 76 height 23
type input "********"
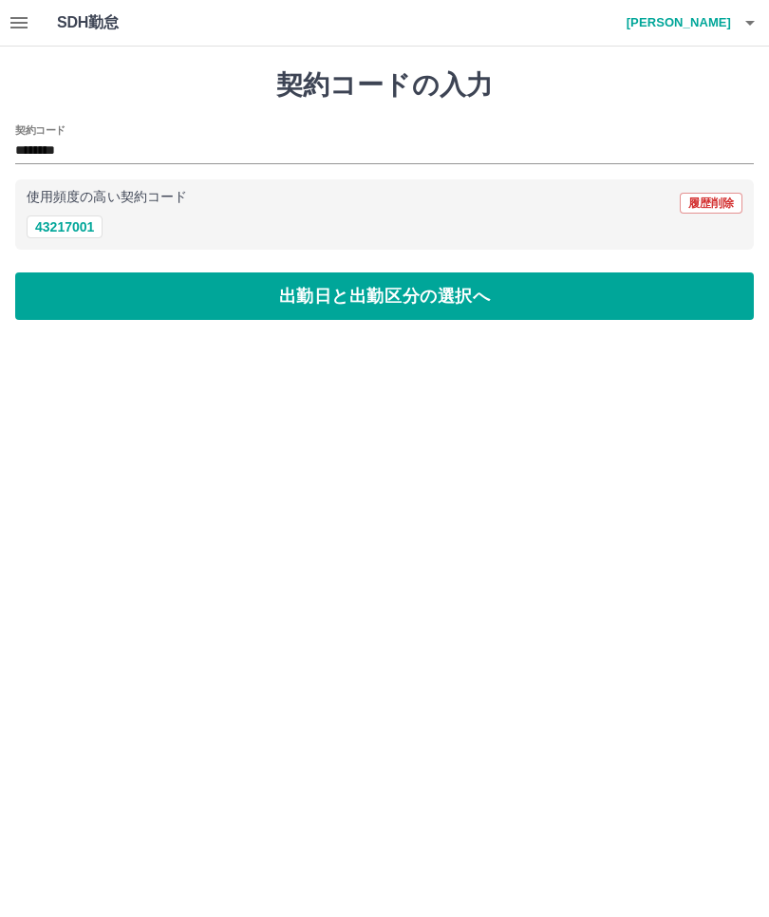
click at [363, 304] on button "出勤日と出勤区分の選択へ" at bounding box center [384, 296] width 739 height 47
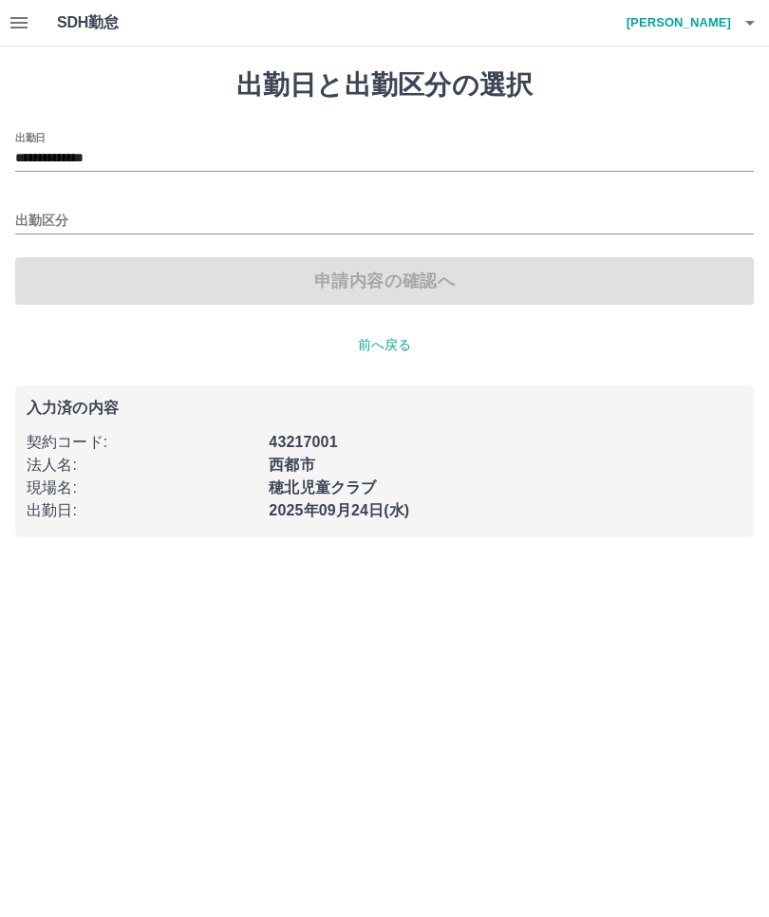
click at [273, 211] on input "出勤区分" at bounding box center [384, 222] width 739 height 24
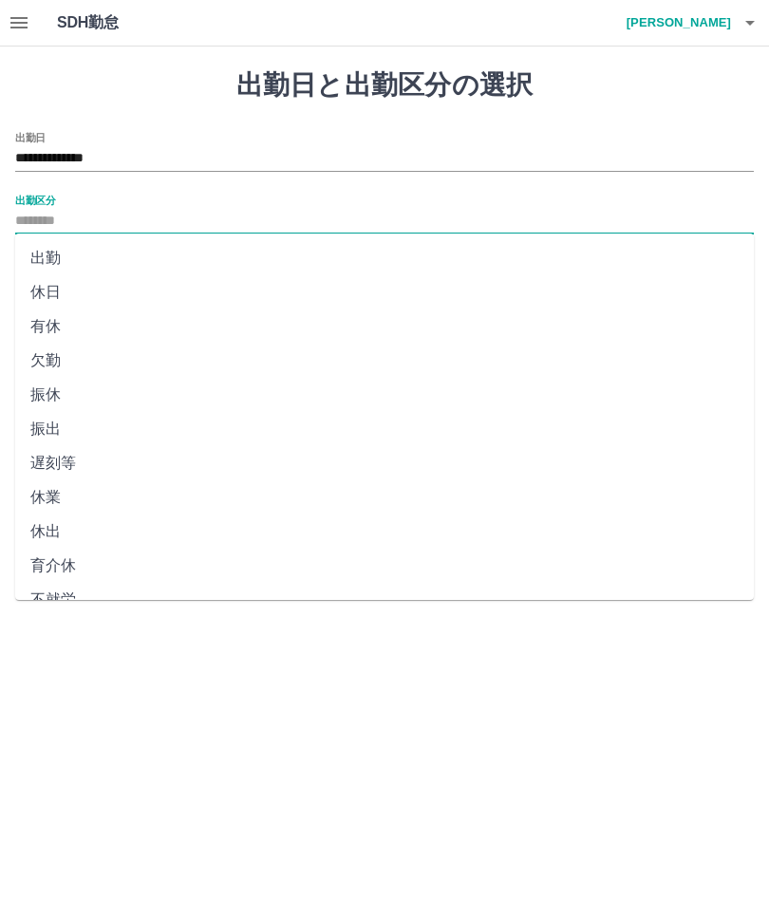
click at [45, 256] on li "出勤" at bounding box center [384, 258] width 739 height 34
type input "**"
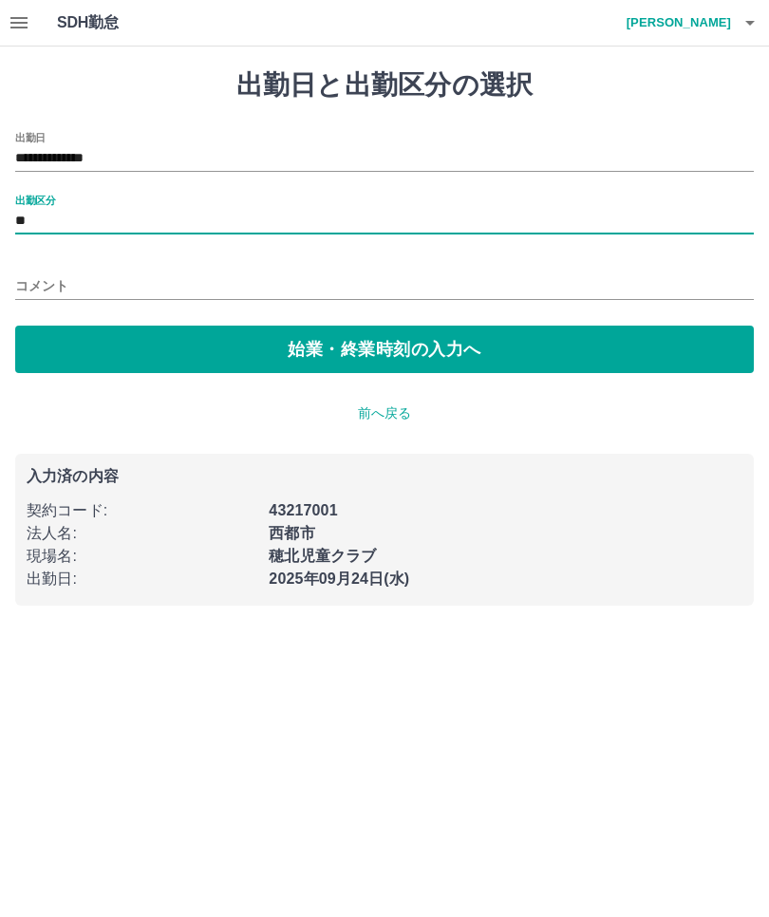
click at [390, 344] on button "始業・終業時刻の入力へ" at bounding box center [384, 349] width 739 height 47
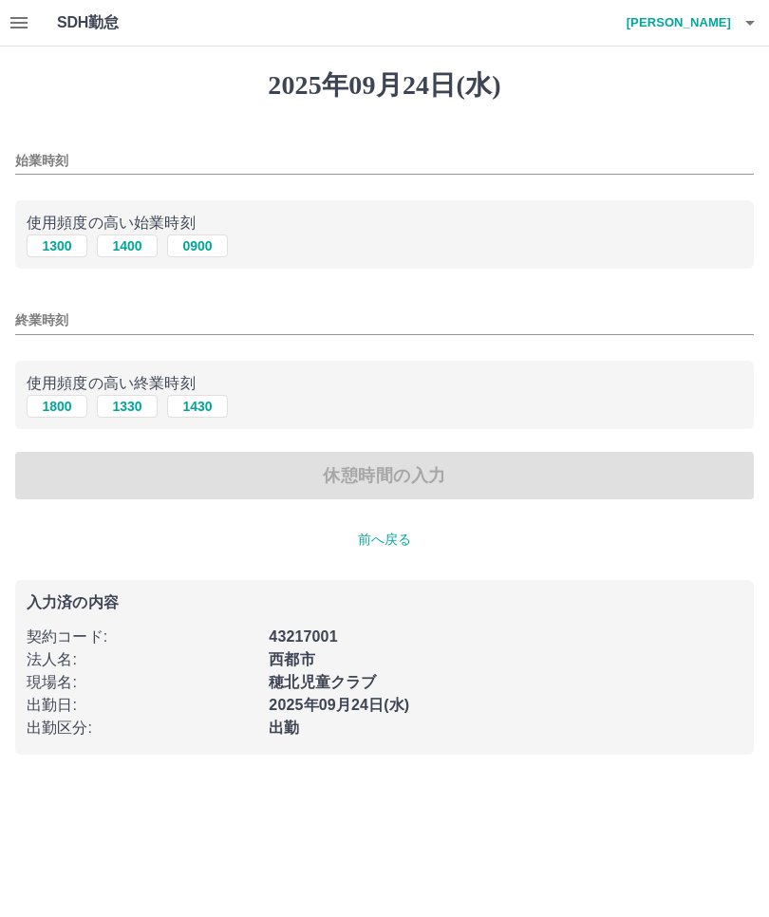
click at [169, 147] on input "始業時刻" at bounding box center [384, 161] width 739 height 28
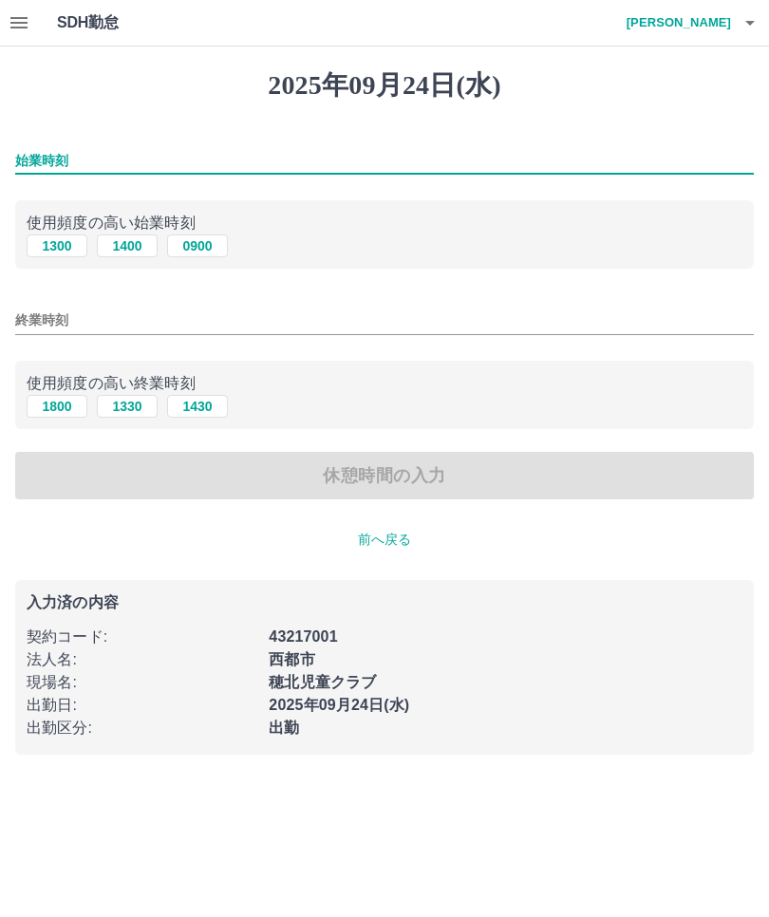
click at [120, 251] on button "1400" at bounding box center [127, 246] width 61 height 23
type input "****"
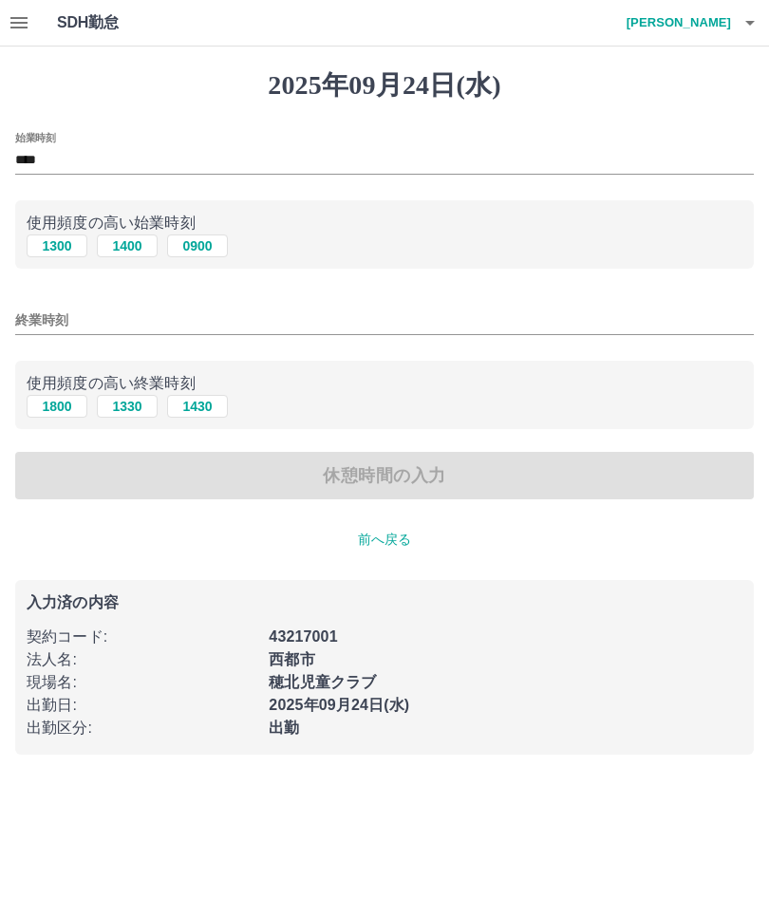
click at [193, 316] on input "終業時刻" at bounding box center [384, 321] width 739 height 28
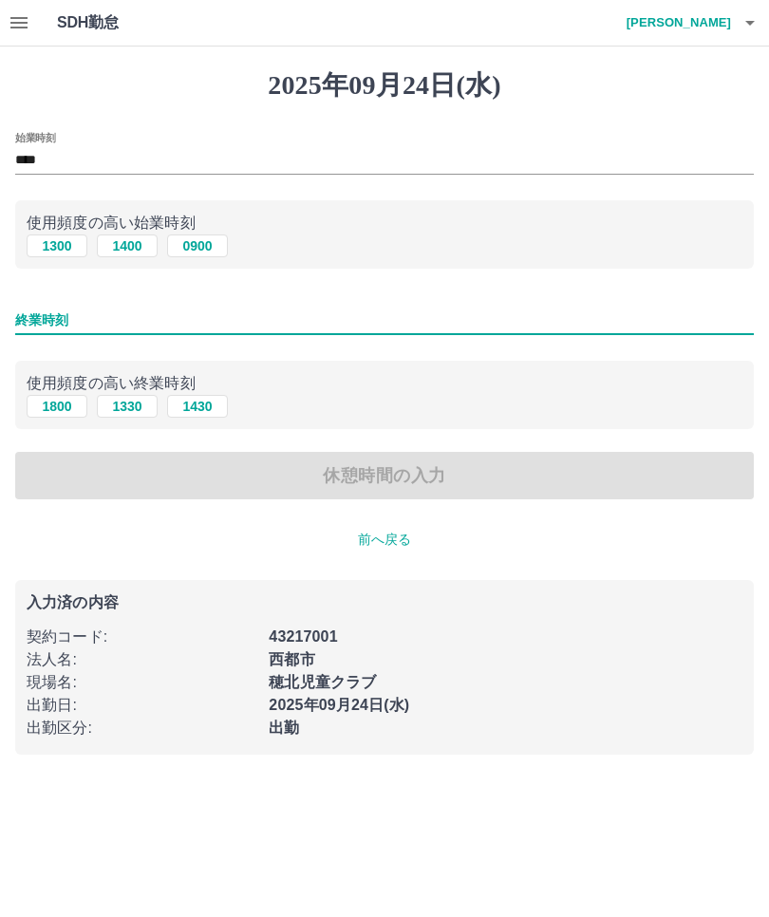
click at [58, 409] on button "1800" at bounding box center [57, 406] width 61 height 23
type input "****"
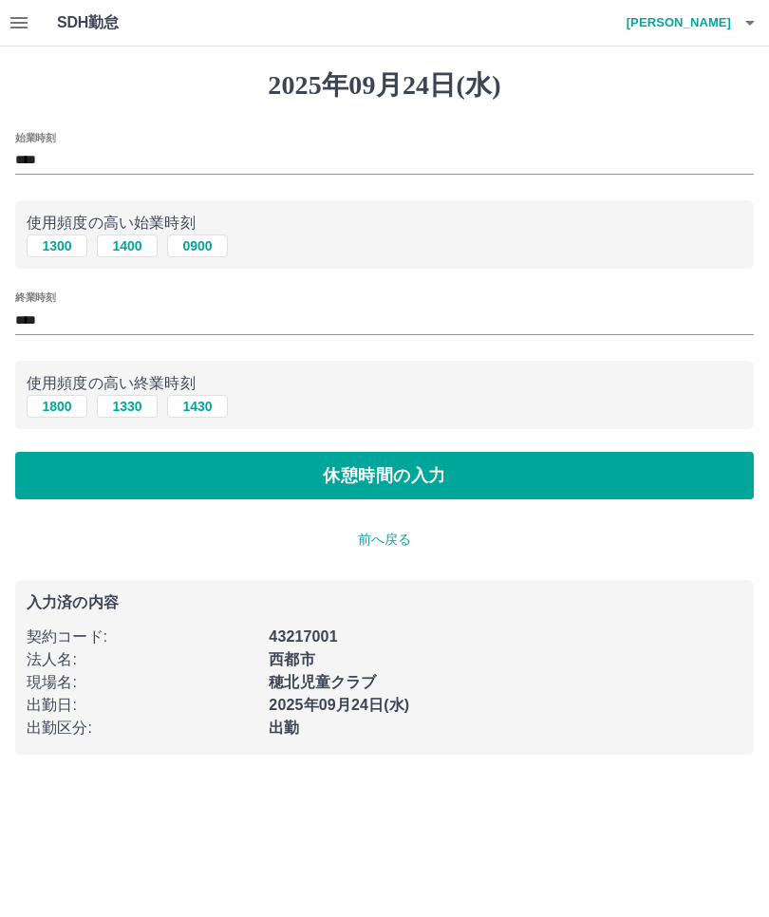
click at [392, 470] on button "休憩時間の入力" at bounding box center [384, 475] width 739 height 47
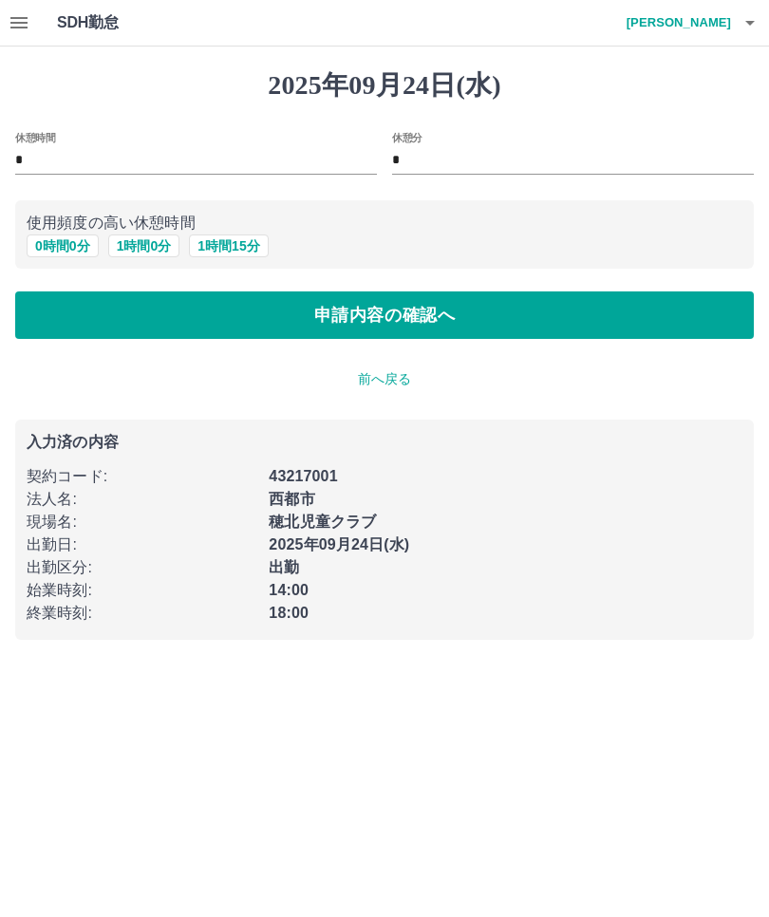
click at [368, 319] on button "申請内容の確認へ" at bounding box center [384, 315] width 739 height 47
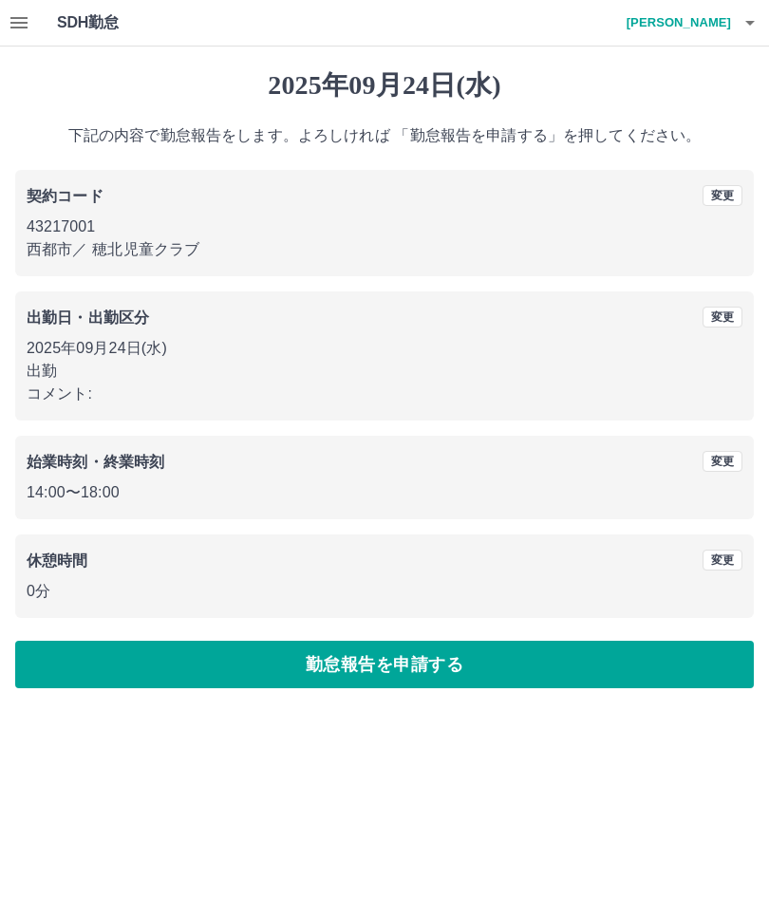
click at [365, 658] on button "勤怠報告を申請する" at bounding box center [384, 664] width 739 height 47
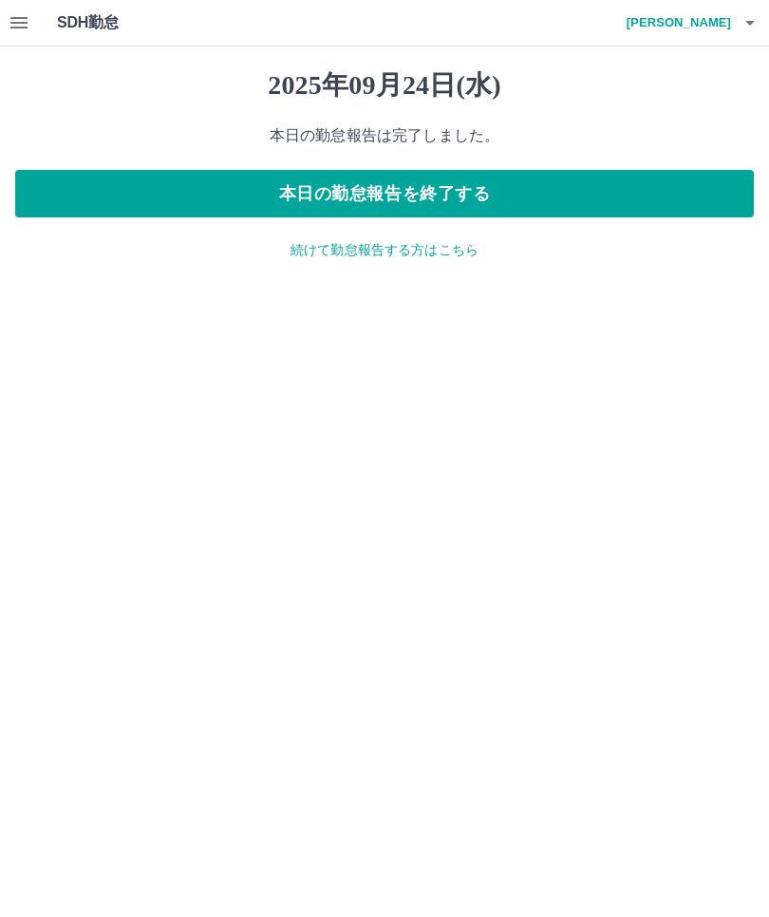
click at [406, 188] on button "本日の勤怠報告を終了する" at bounding box center [384, 193] width 739 height 47
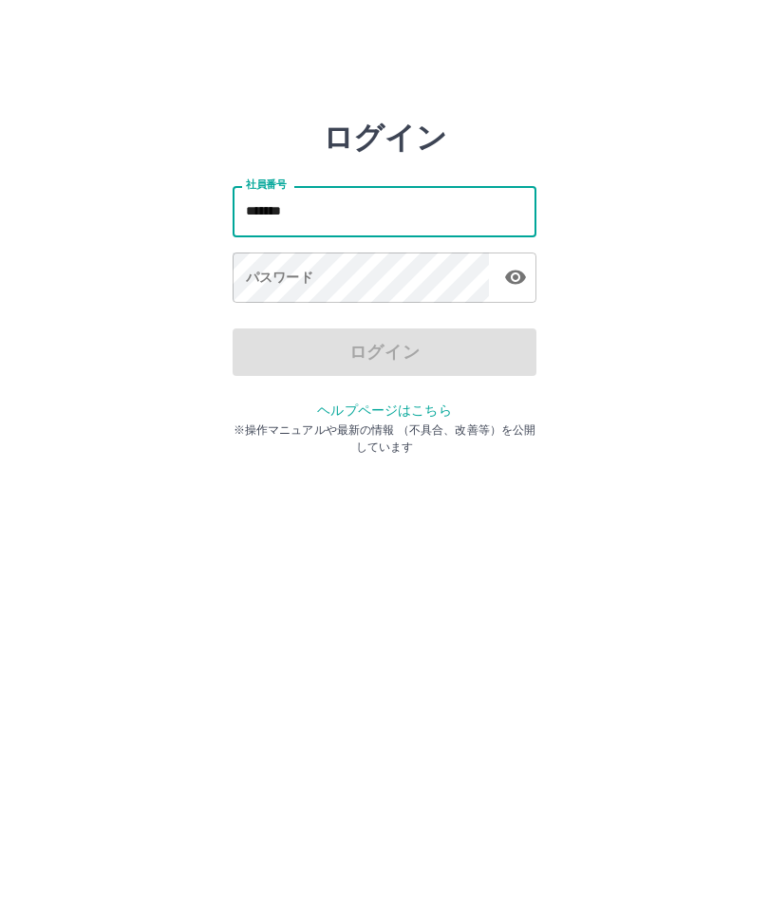
type input "*******"
click at [273, 277] on div "パスワード パスワード" at bounding box center [385, 279] width 304 height 53
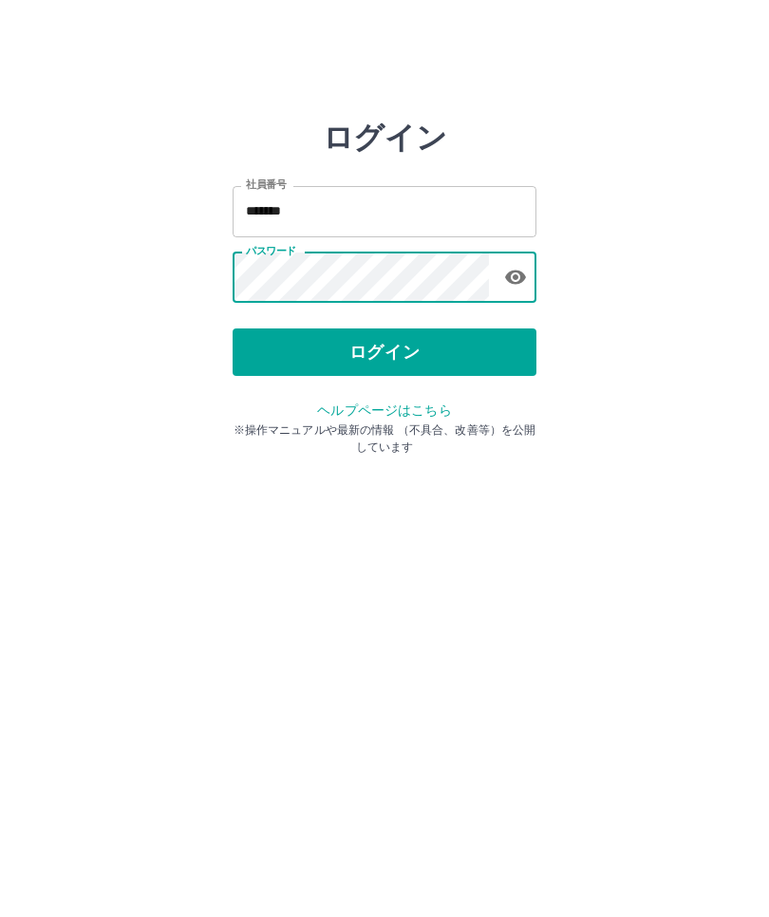
click at [477, 340] on button "ログイン" at bounding box center [385, 352] width 304 height 47
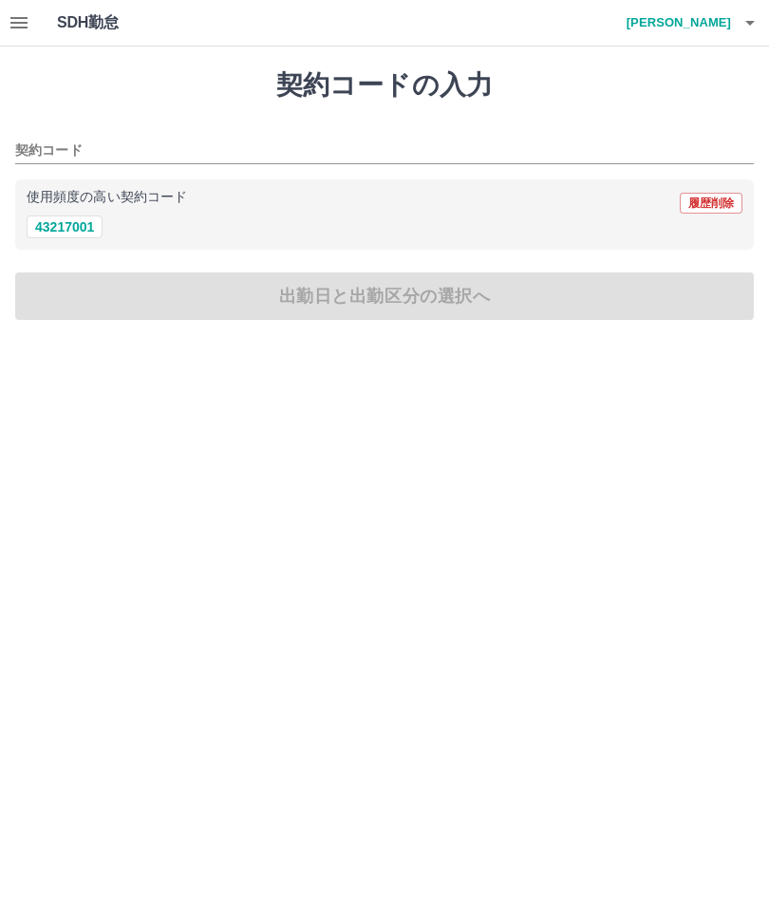
click at [69, 212] on div "使用頻度の高い契約コード 履歴削除" at bounding box center [385, 203] width 716 height 25
click at [53, 237] on button "43217001" at bounding box center [65, 227] width 76 height 23
type input "********"
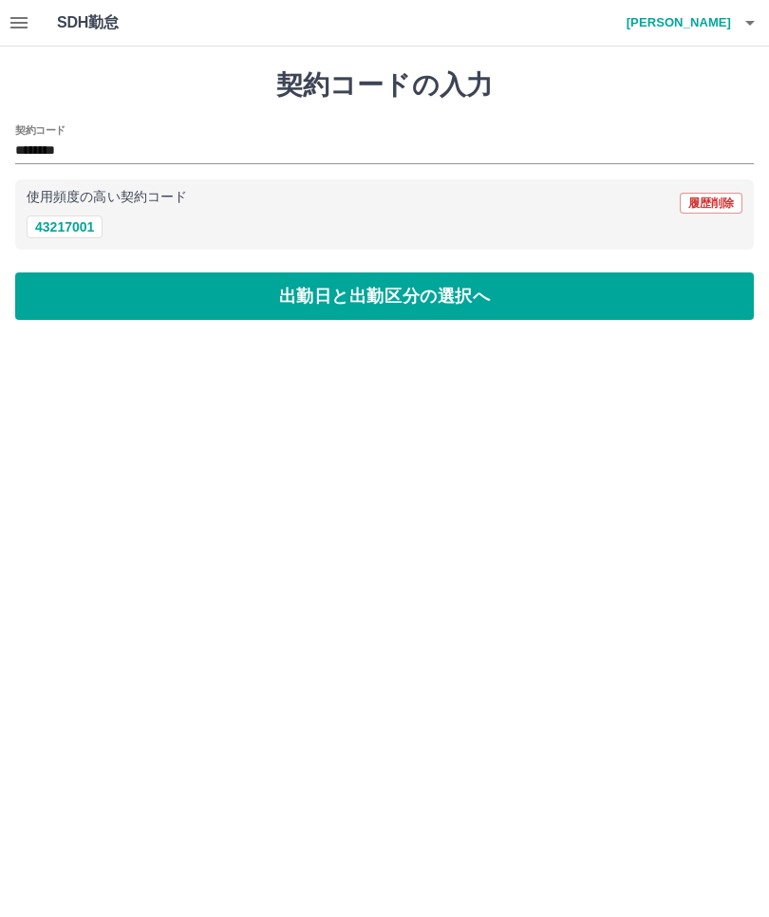
click at [404, 304] on button "出勤日と出勤区分の選択へ" at bounding box center [384, 296] width 739 height 47
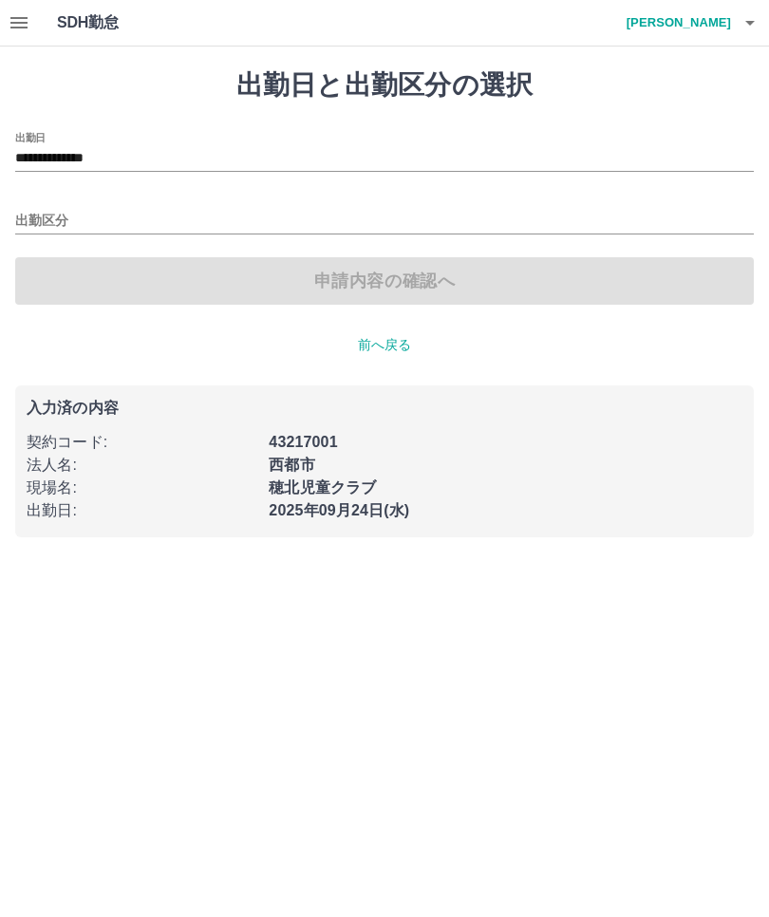
click at [116, 212] on input "出勤区分" at bounding box center [384, 222] width 739 height 24
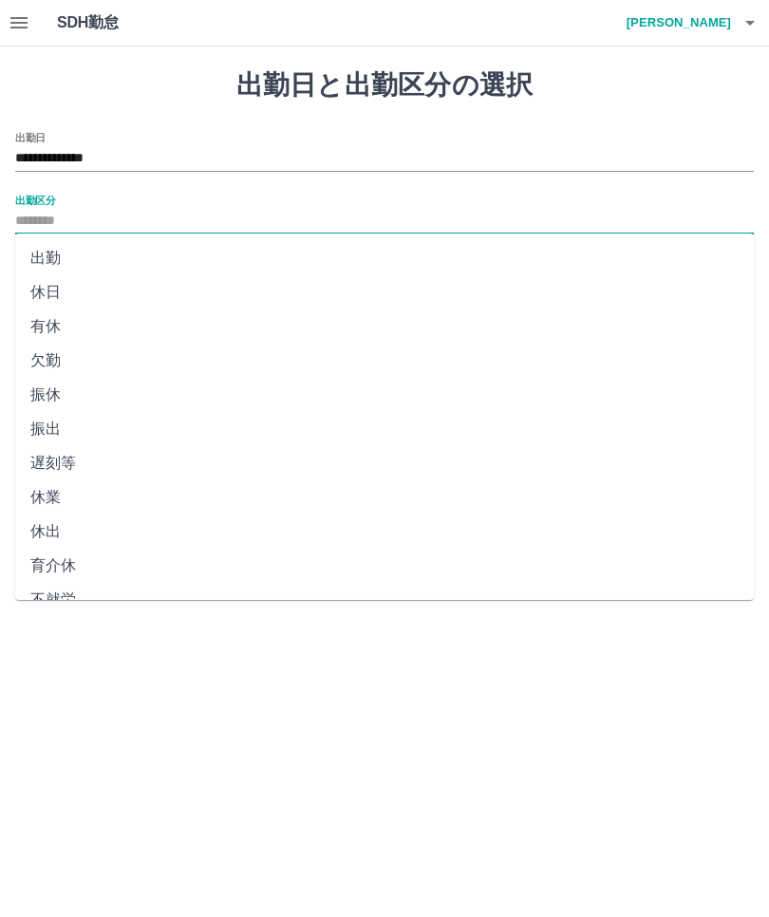
click at [50, 259] on li "出勤" at bounding box center [384, 258] width 739 height 34
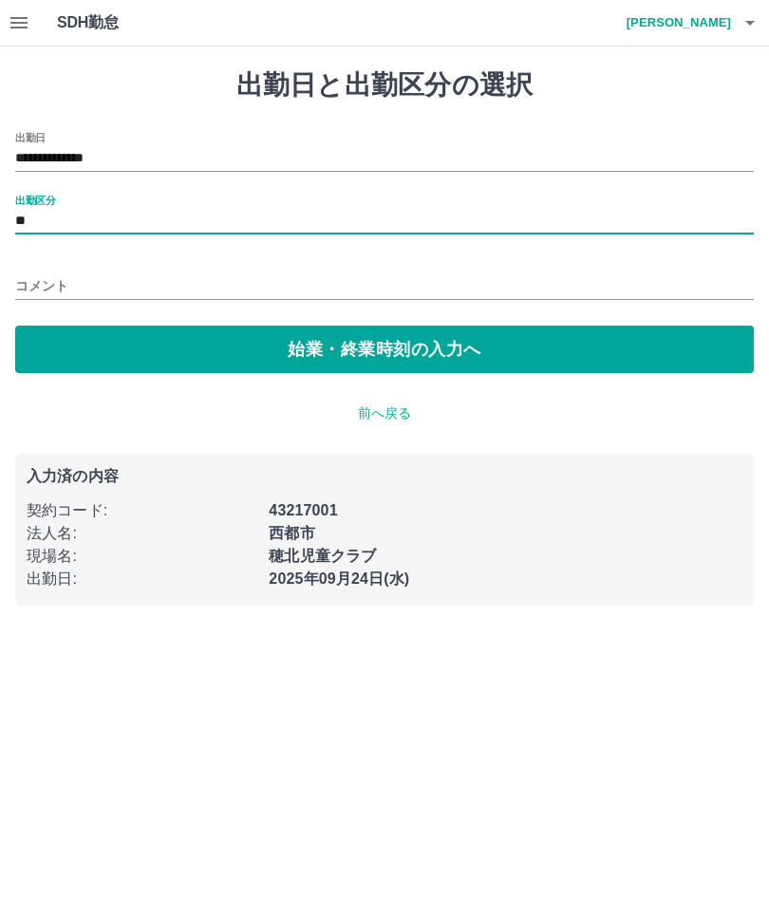
type input "**"
click at [529, 348] on button "始業・終業時刻の入力へ" at bounding box center [384, 349] width 739 height 47
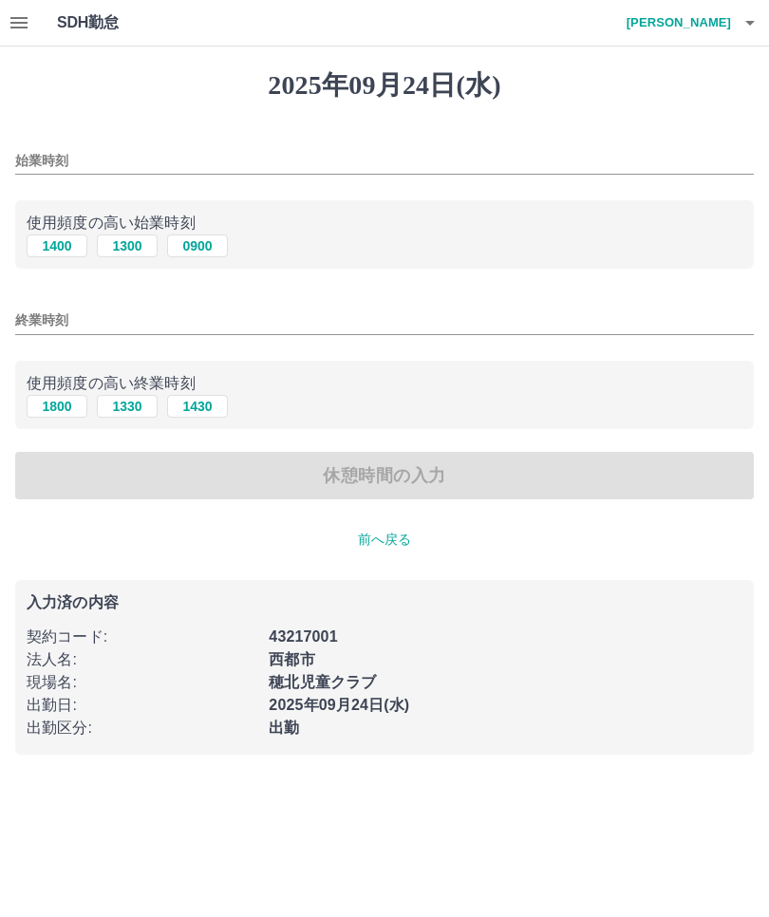
click at [45, 248] on button "1400" at bounding box center [57, 246] width 61 height 23
type input "****"
click at [43, 415] on button "1800" at bounding box center [57, 406] width 61 height 23
type input "****"
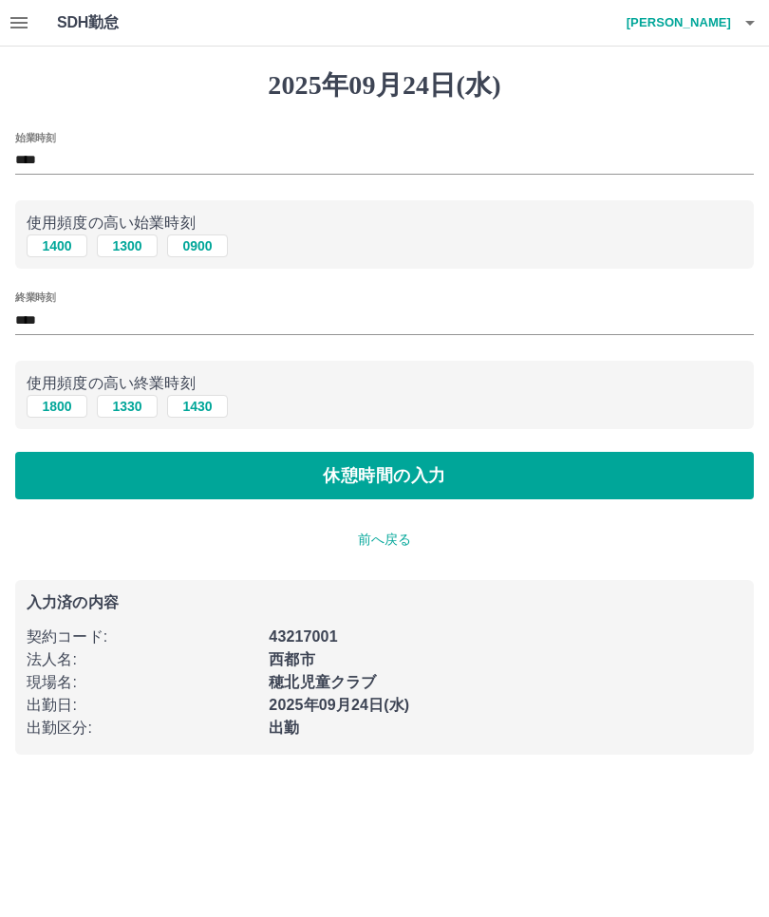
click at [574, 471] on button "休憩時間の入力" at bounding box center [384, 475] width 739 height 47
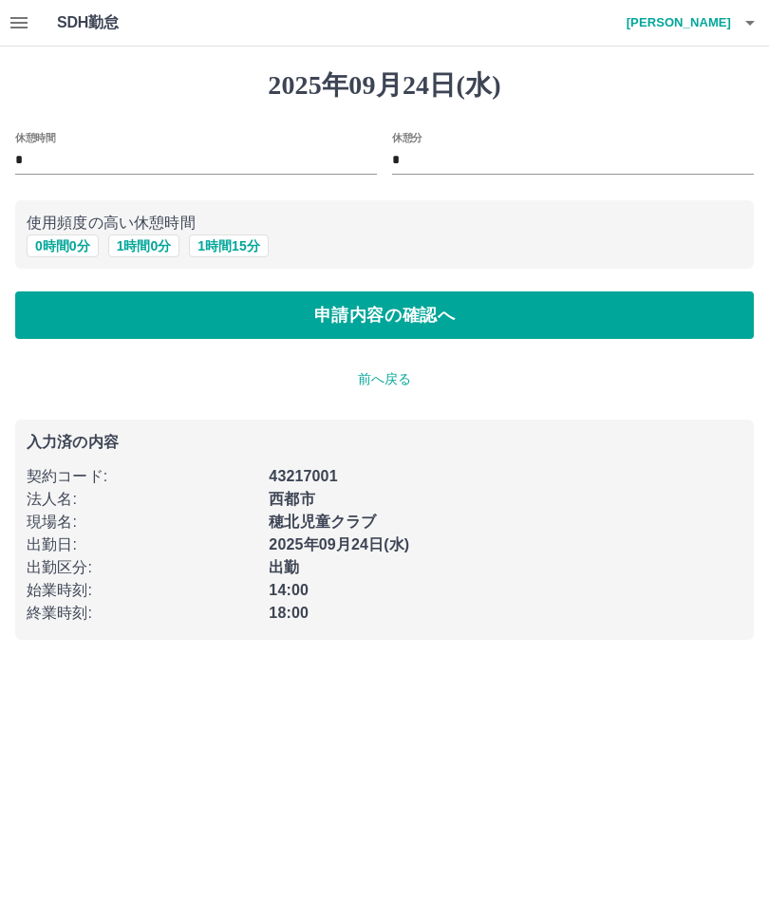
click at [202, 312] on button "申請内容の確認へ" at bounding box center [384, 315] width 739 height 47
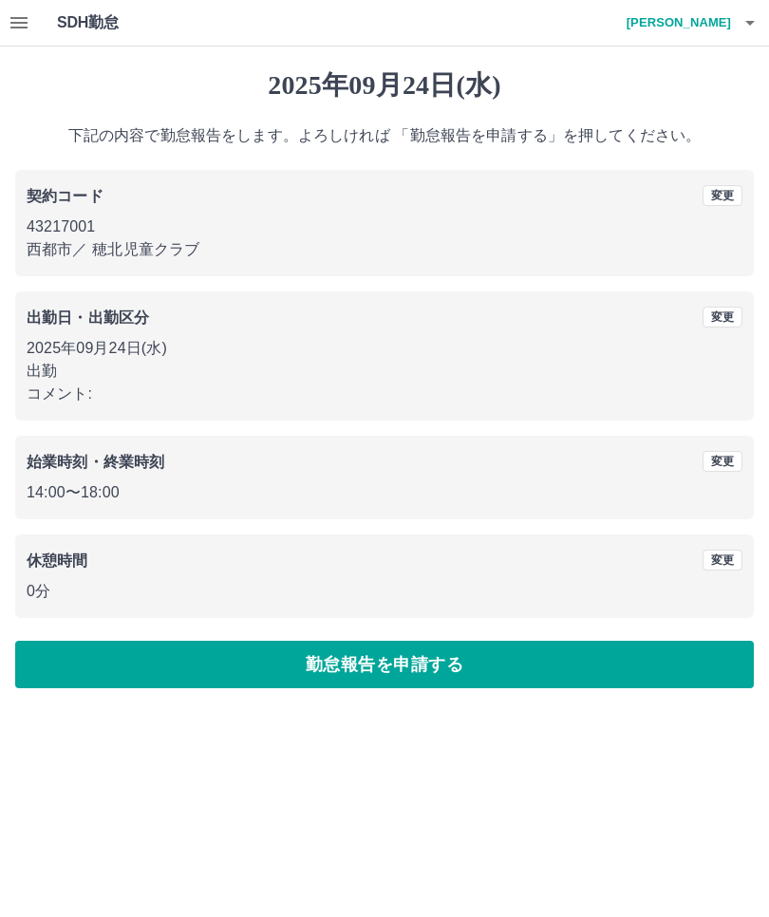
click at [545, 654] on button "勤怠報告を申請する" at bounding box center [384, 664] width 739 height 47
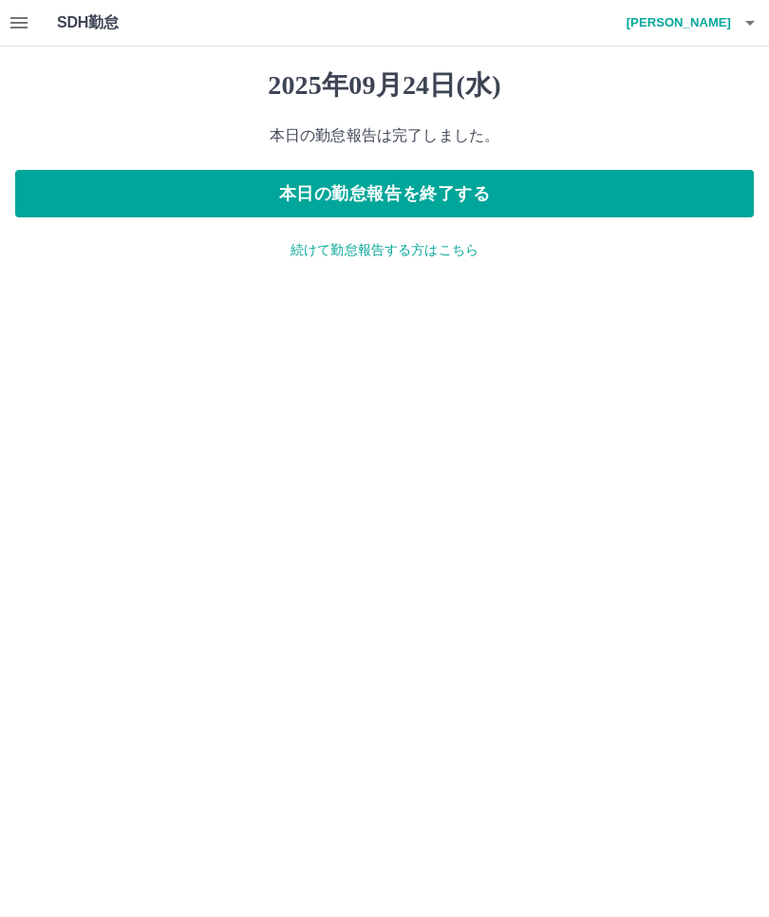
click at [101, 190] on button "本日の勤怠報告を終了する" at bounding box center [384, 193] width 739 height 47
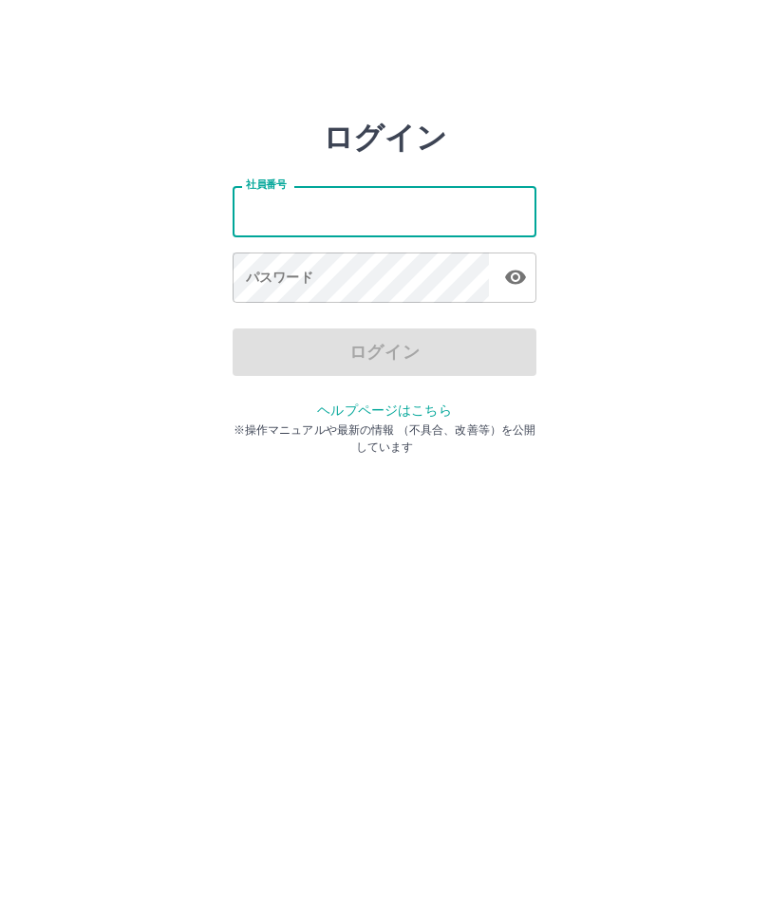
click at [249, 208] on input "社員番号" at bounding box center [385, 211] width 304 height 50
type input "*******"
click at [257, 276] on div "パスワード パスワード" at bounding box center [385, 279] width 304 height 53
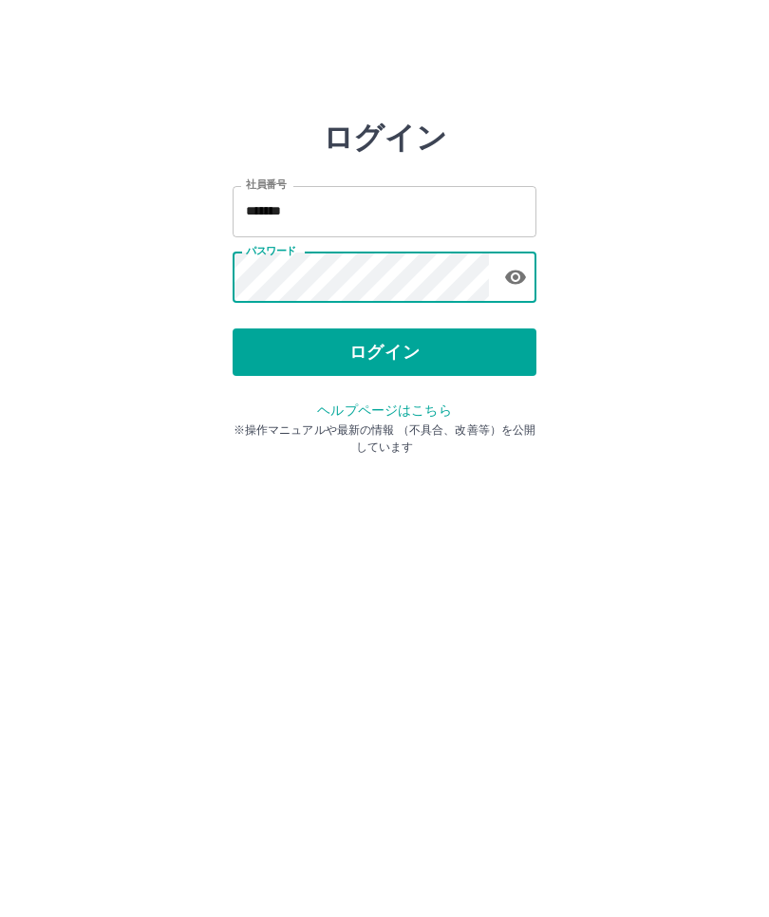
click at [432, 352] on button "ログイン" at bounding box center [385, 352] width 304 height 47
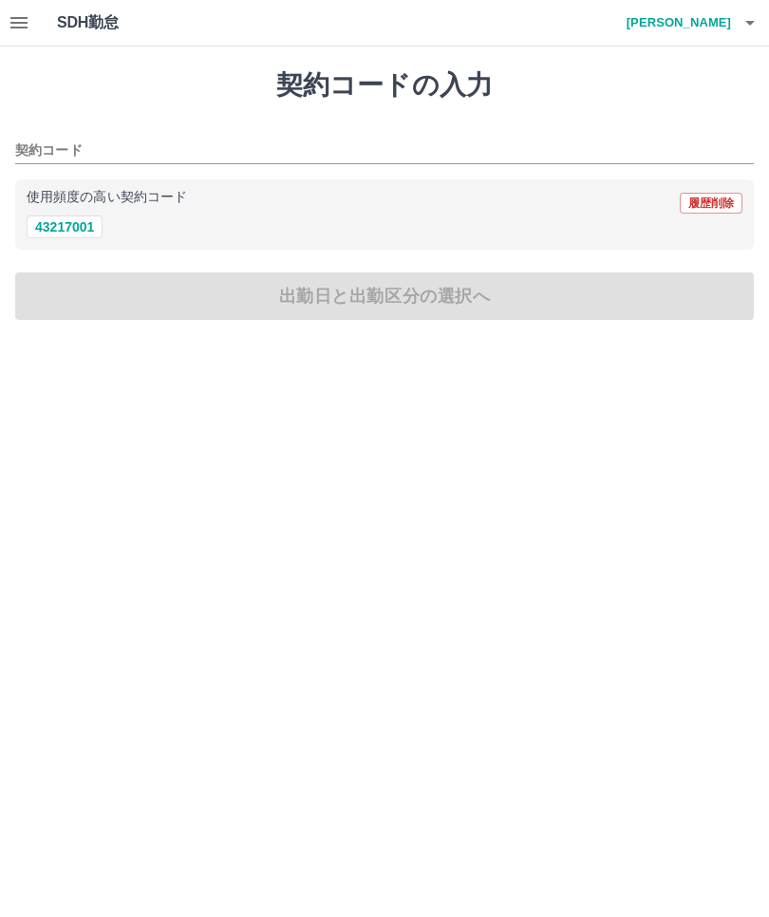
click at [63, 228] on button "43217001" at bounding box center [65, 227] width 76 height 23
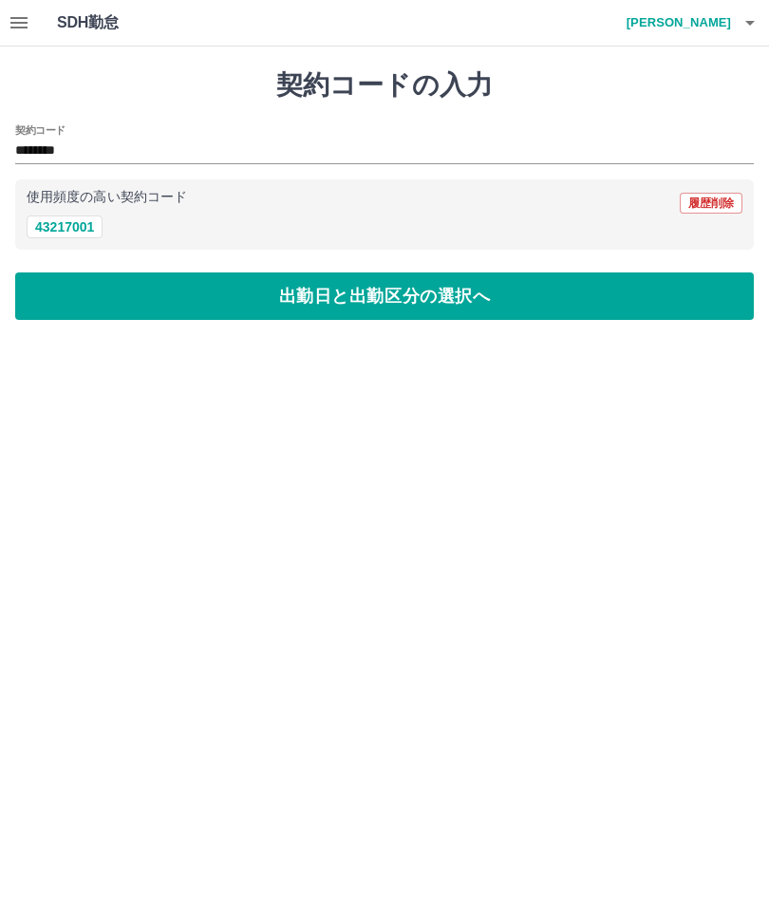
type input "********"
click at [451, 292] on button "出勤日と出勤区分の選択へ" at bounding box center [384, 296] width 739 height 47
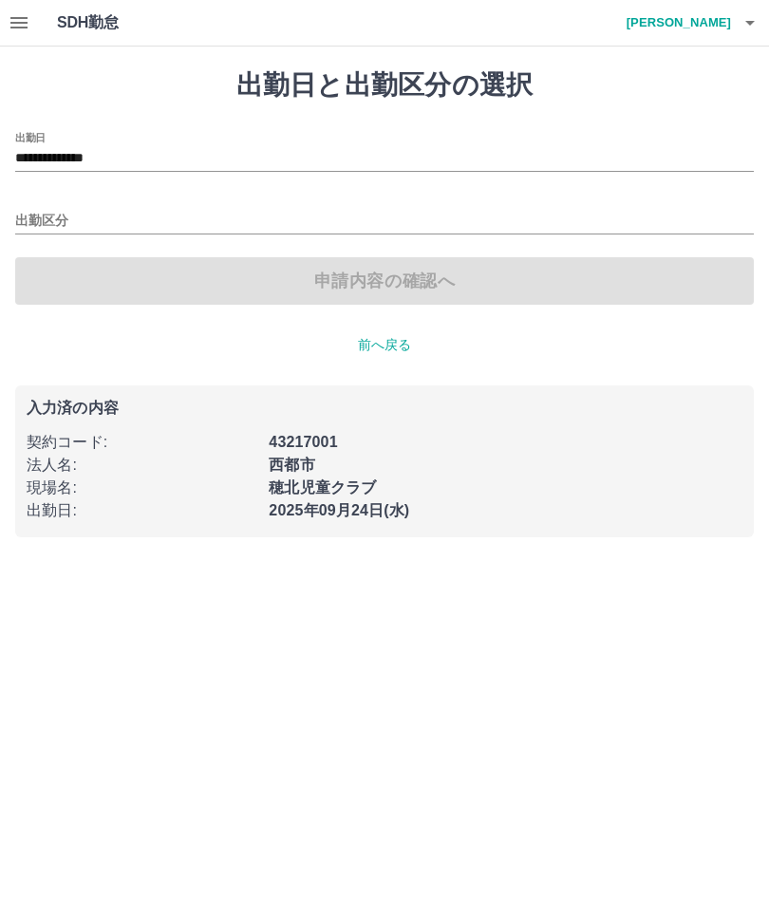
click at [40, 211] on input "出勤区分" at bounding box center [384, 222] width 739 height 24
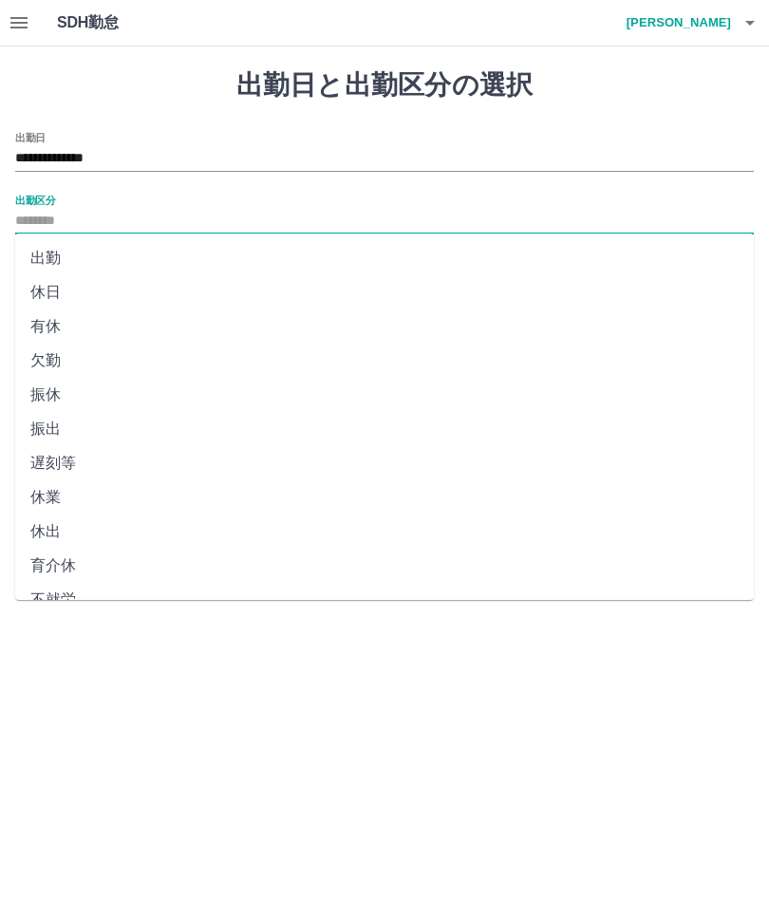
click at [43, 256] on li "出勤" at bounding box center [384, 258] width 739 height 34
type input "**"
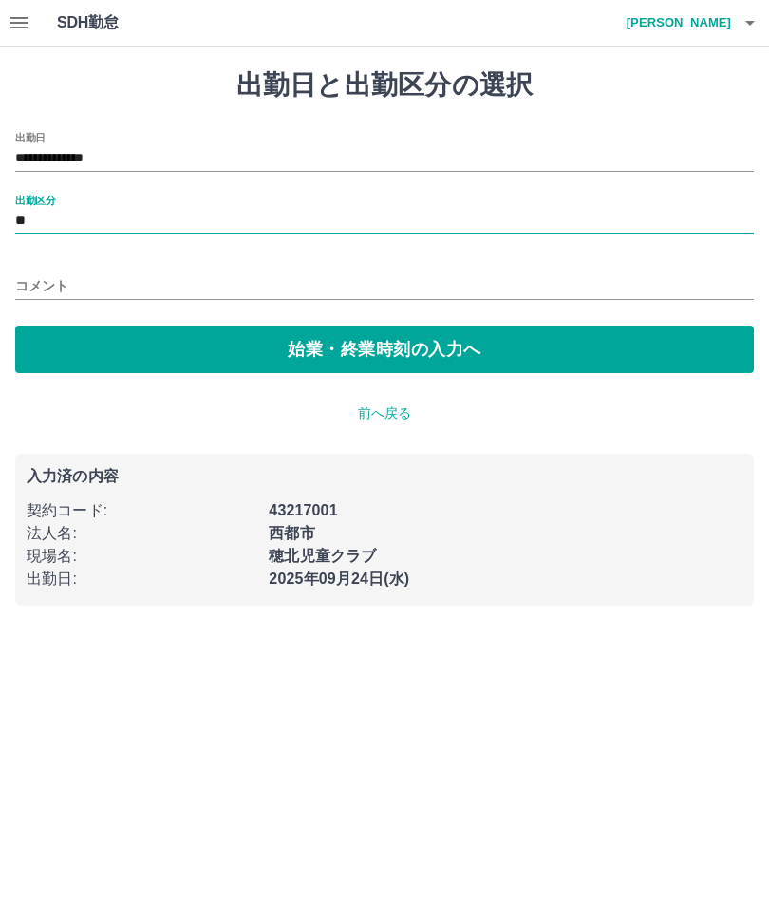
click at [449, 349] on button "始業・終業時刻の入力へ" at bounding box center [384, 349] width 739 height 47
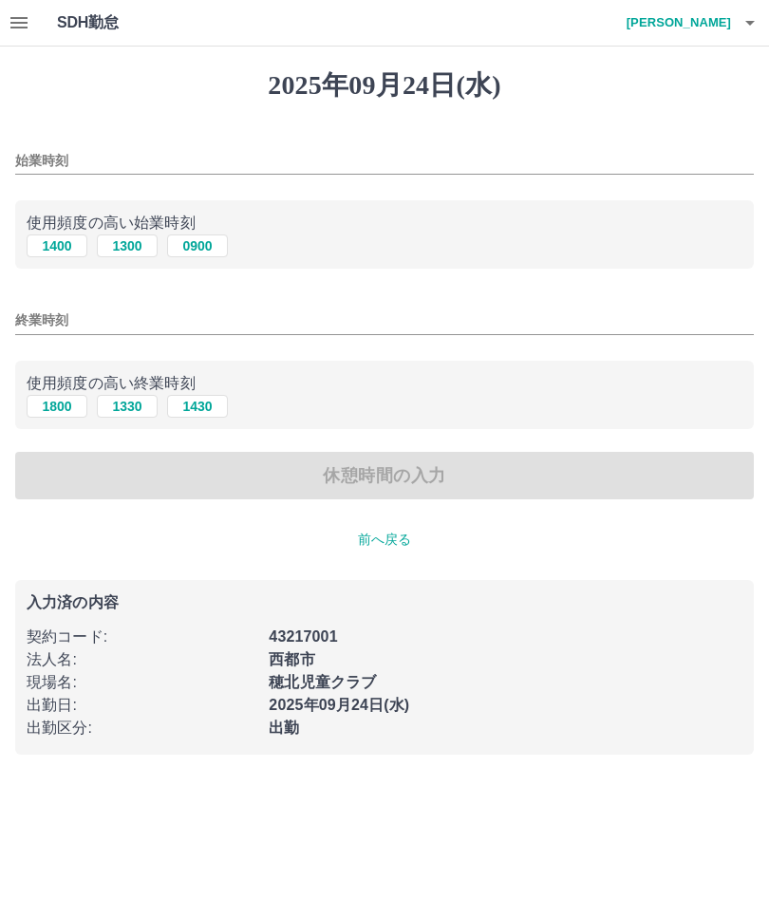
click at [52, 254] on button "1400" at bounding box center [57, 246] width 61 height 23
type input "****"
click at [47, 408] on button "1800" at bounding box center [57, 406] width 61 height 23
type input "****"
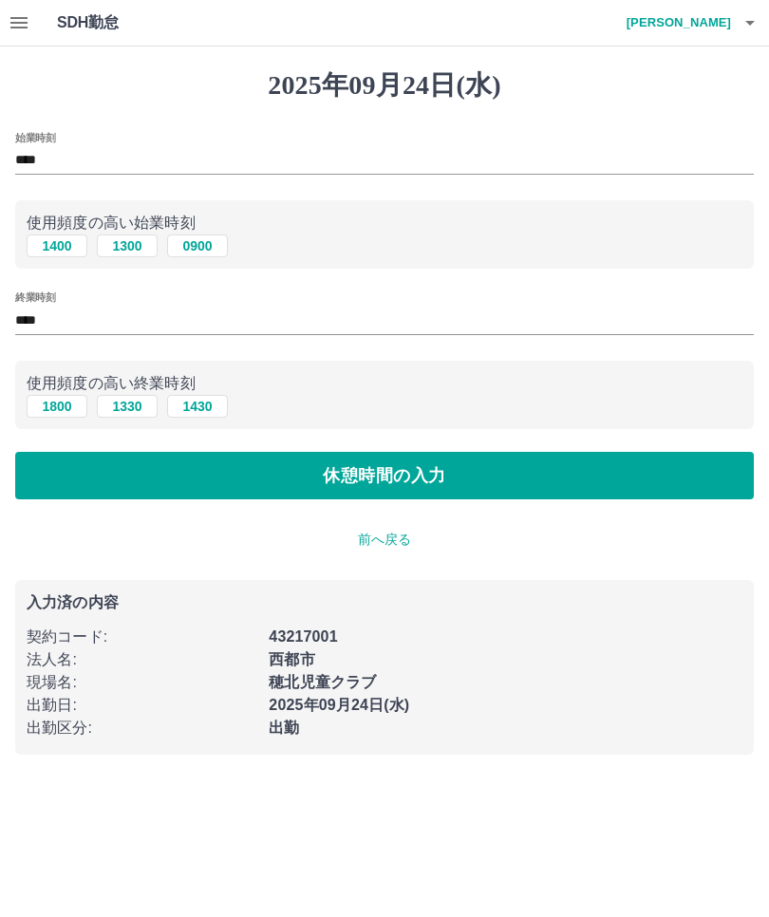
click at [409, 478] on button "休憩時間の入力" at bounding box center [384, 475] width 739 height 47
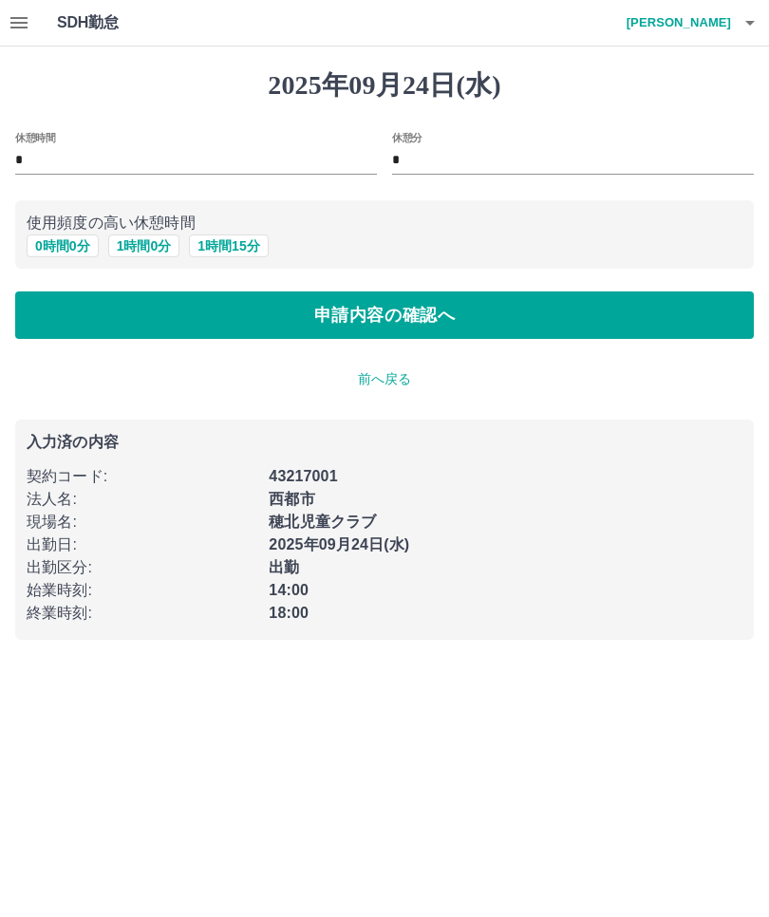
click at [442, 334] on button "申請内容の確認へ" at bounding box center [384, 315] width 739 height 47
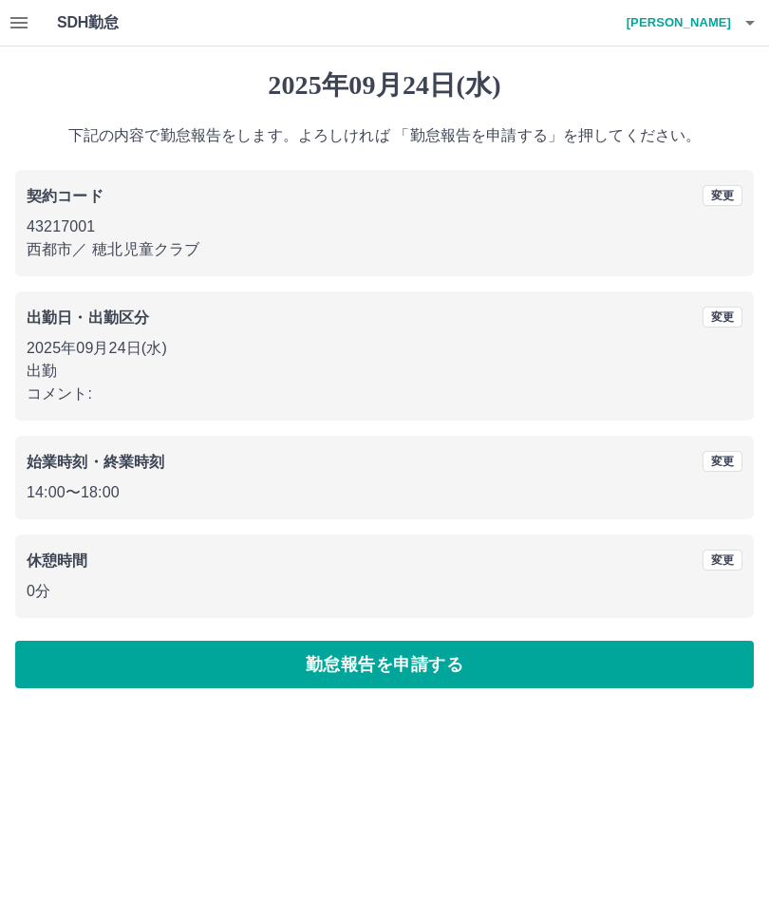
click at [605, 651] on button "勤怠報告を申請する" at bounding box center [384, 664] width 739 height 47
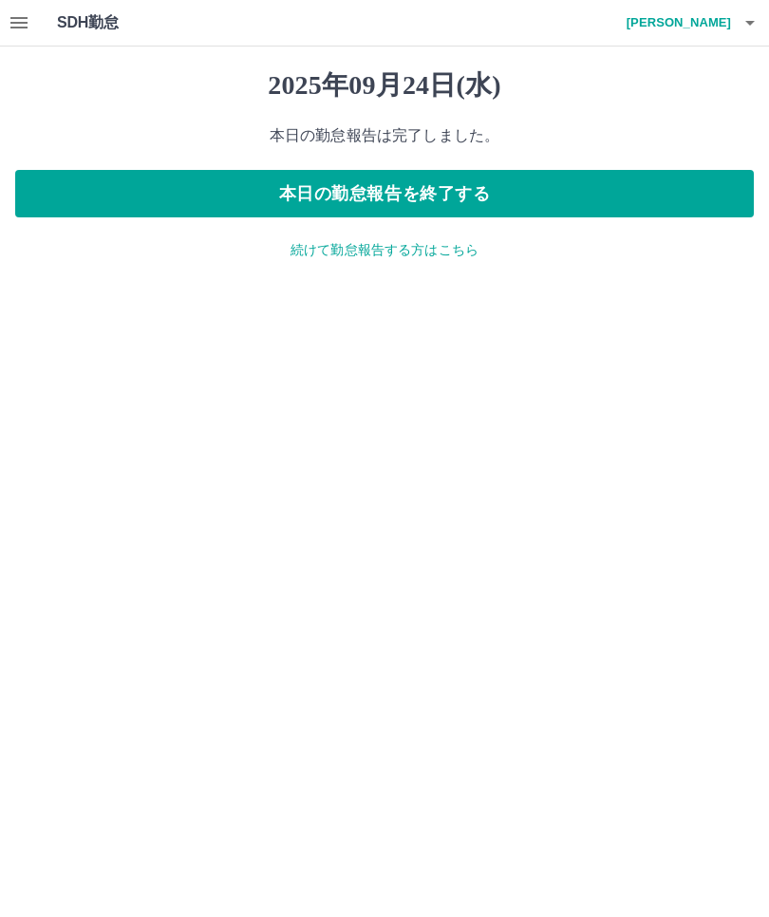
click at [616, 187] on button "本日の勤怠報告を終了する" at bounding box center [384, 193] width 739 height 47
